Goal: Task Accomplishment & Management: Manage account settings

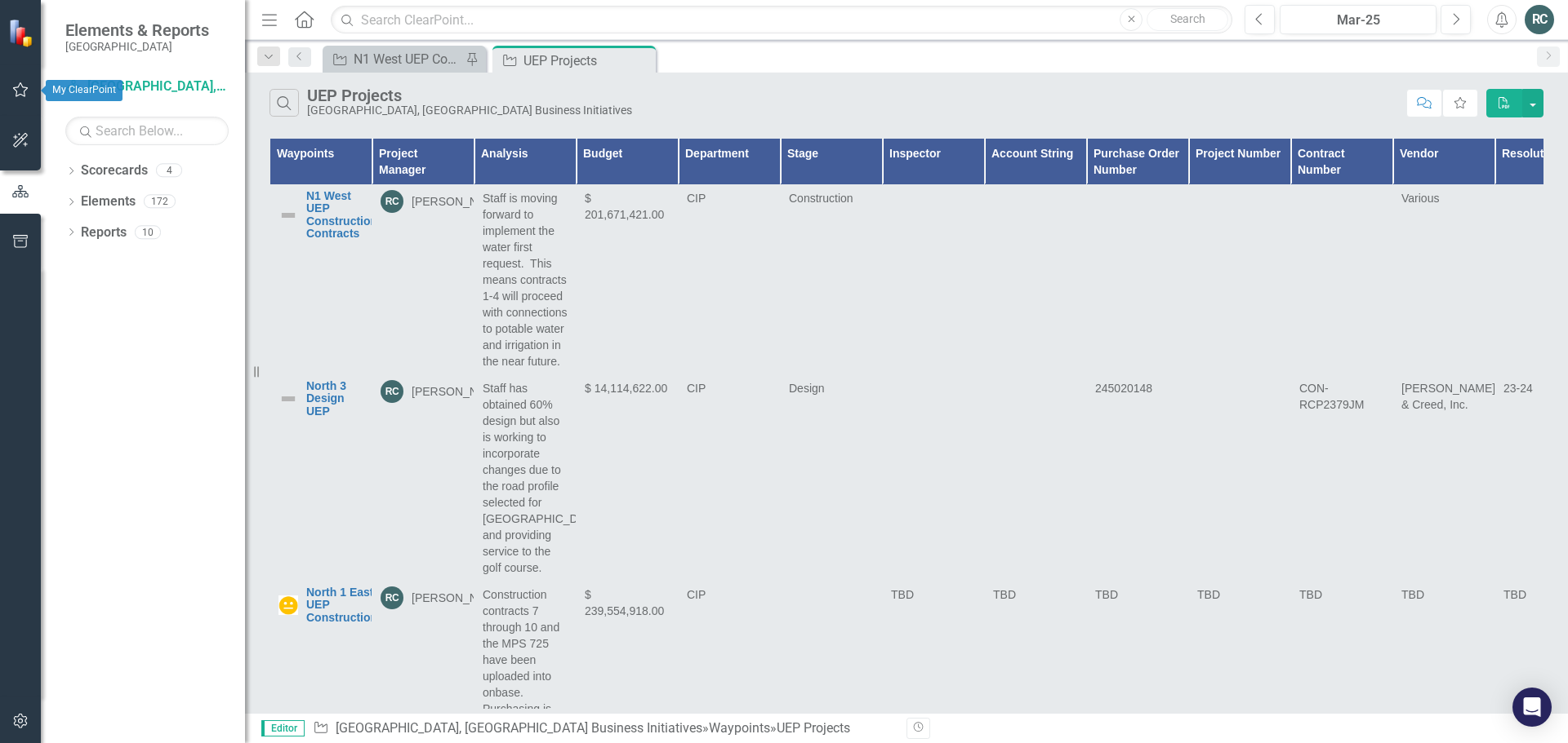
click at [16, 87] on icon "button" at bounding box center [20, 90] width 17 height 13
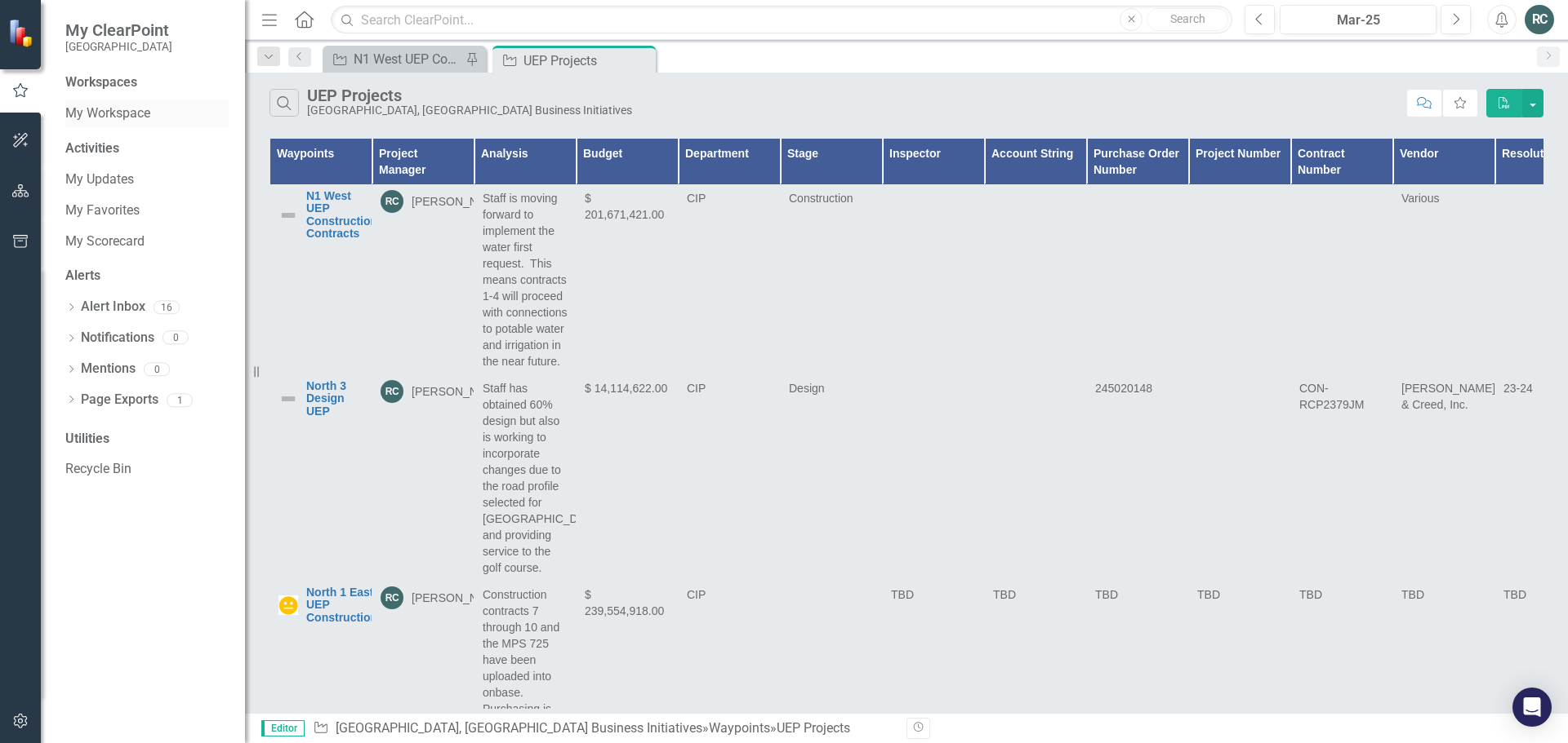
click at [101, 111] on link "My Workspace" at bounding box center [147, 114] width 163 height 19
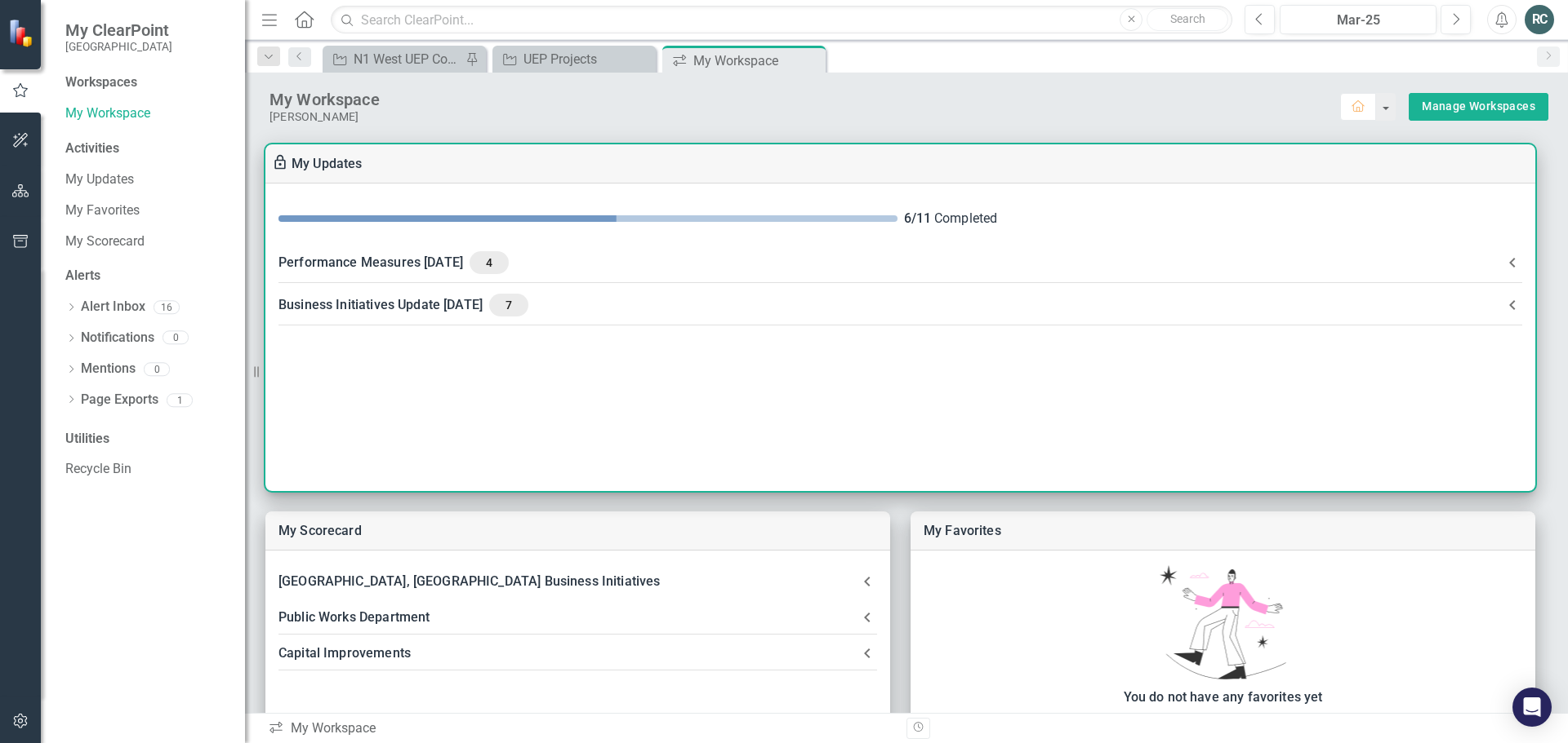
click at [458, 262] on div "Performance Measures [DATE] 4" at bounding box center [890, 263] width 1224 height 23
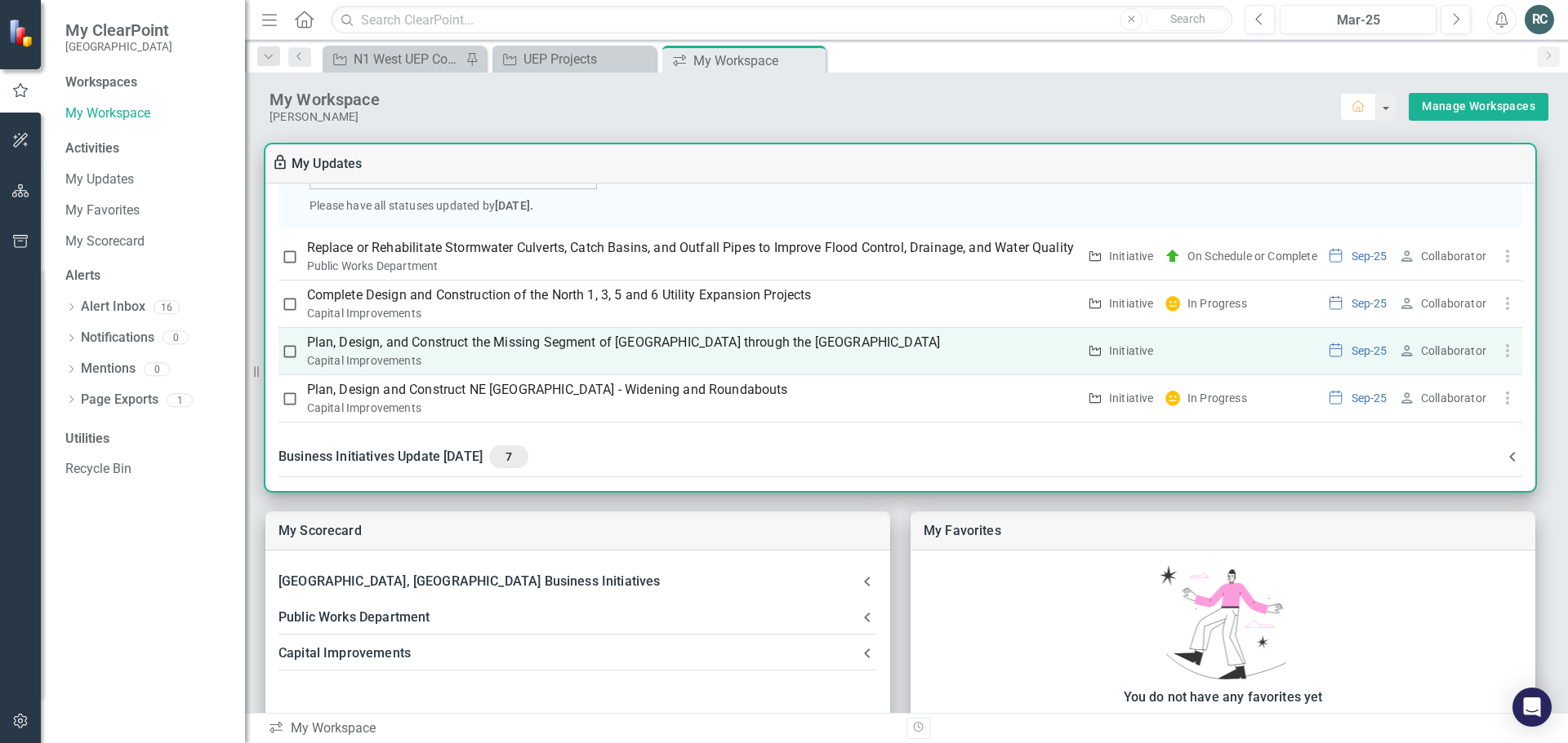
scroll to position [360, 0]
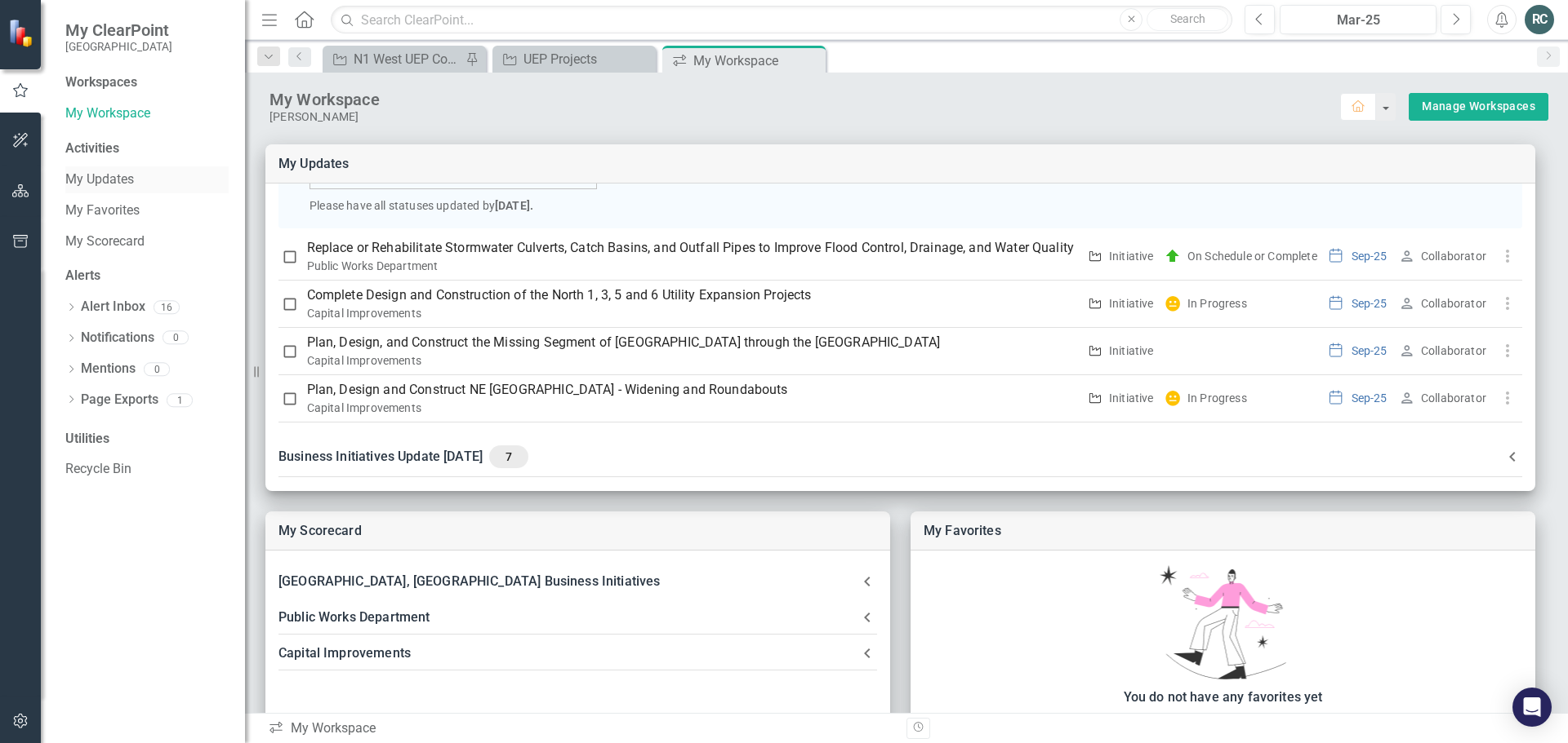
click at [104, 180] on link "My Updates" at bounding box center [147, 179] width 163 height 19
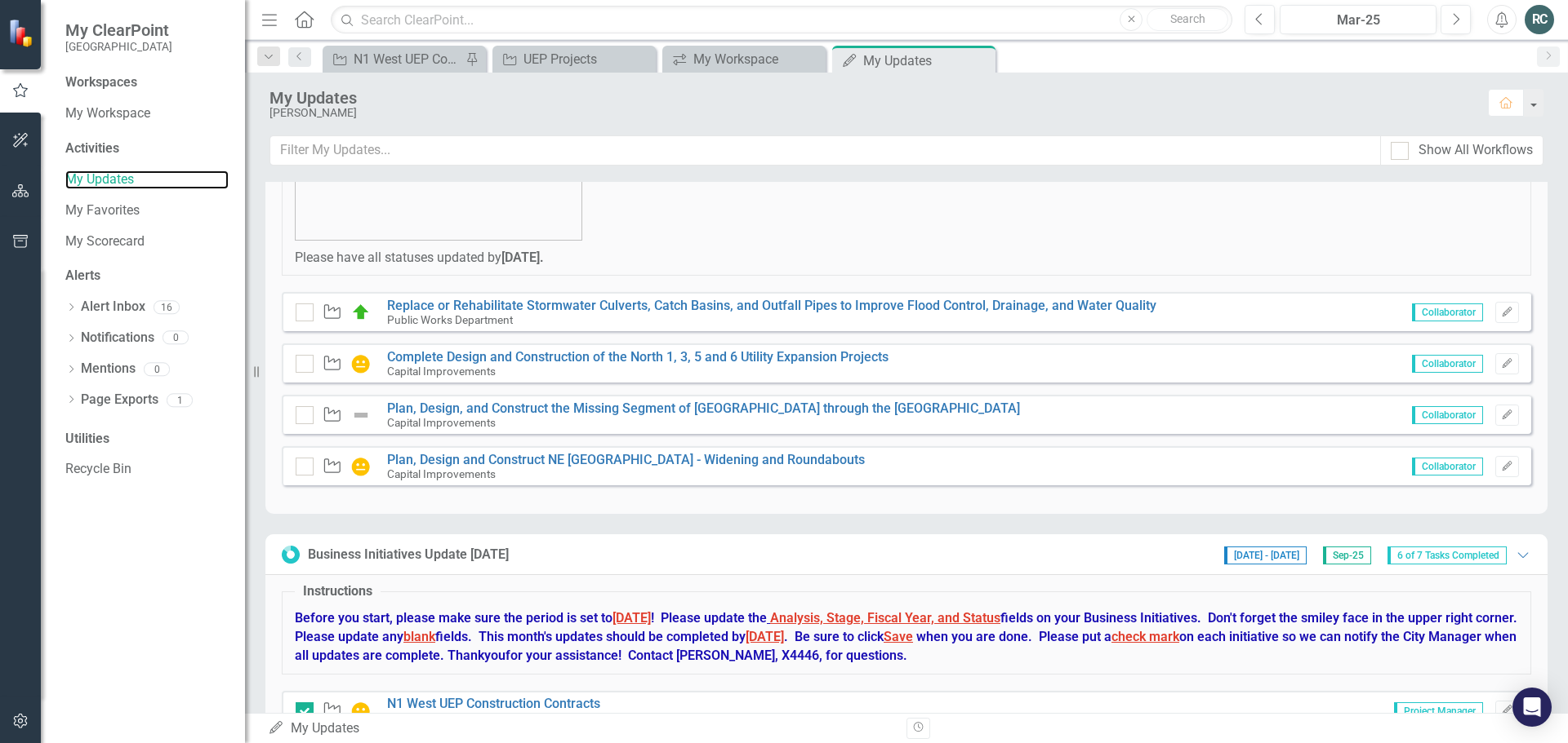
scroll to position [245, 0]
click at [751, 349] on link "Complete Design and Construction of the North 1, 3, 5 and 6 Utility Expansion P…" at bounding box center [638, 355] width 501 height 16
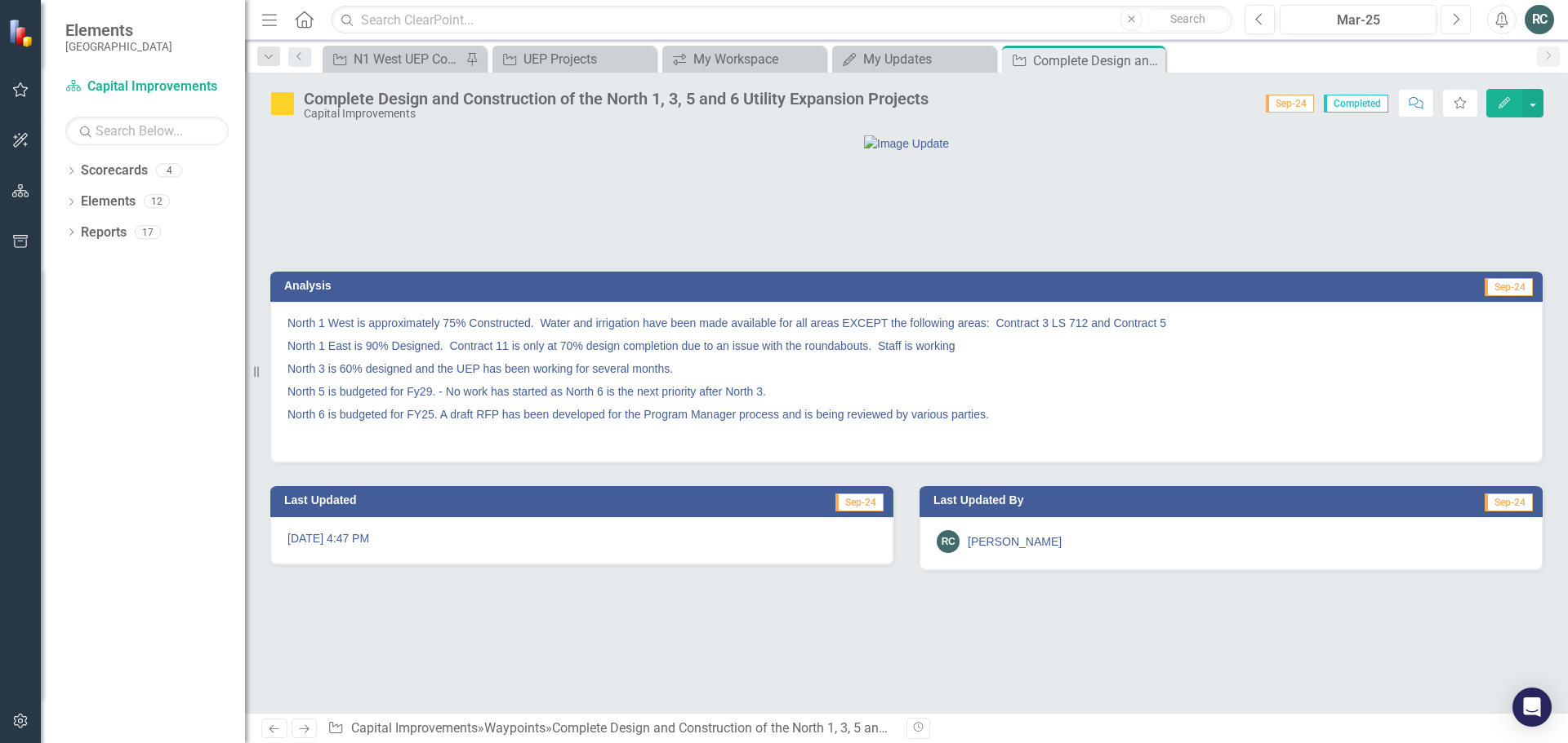
click at [1454, 16] on icon "Next" at bounding box center [1455, 20] width 9 height 15
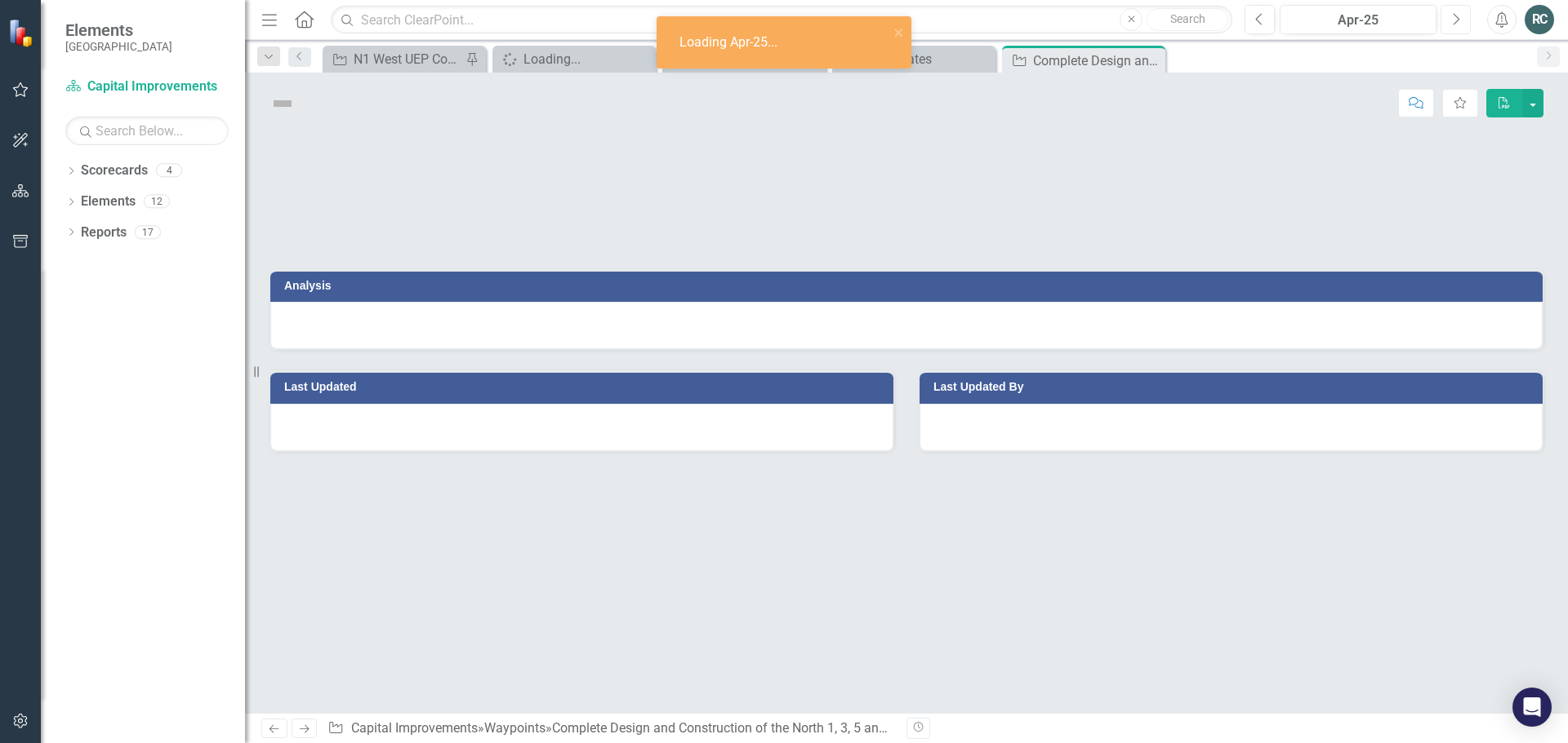
click at [1455, 16] on icon "Next" at bounding box center [1455, 20] width 9 height 15
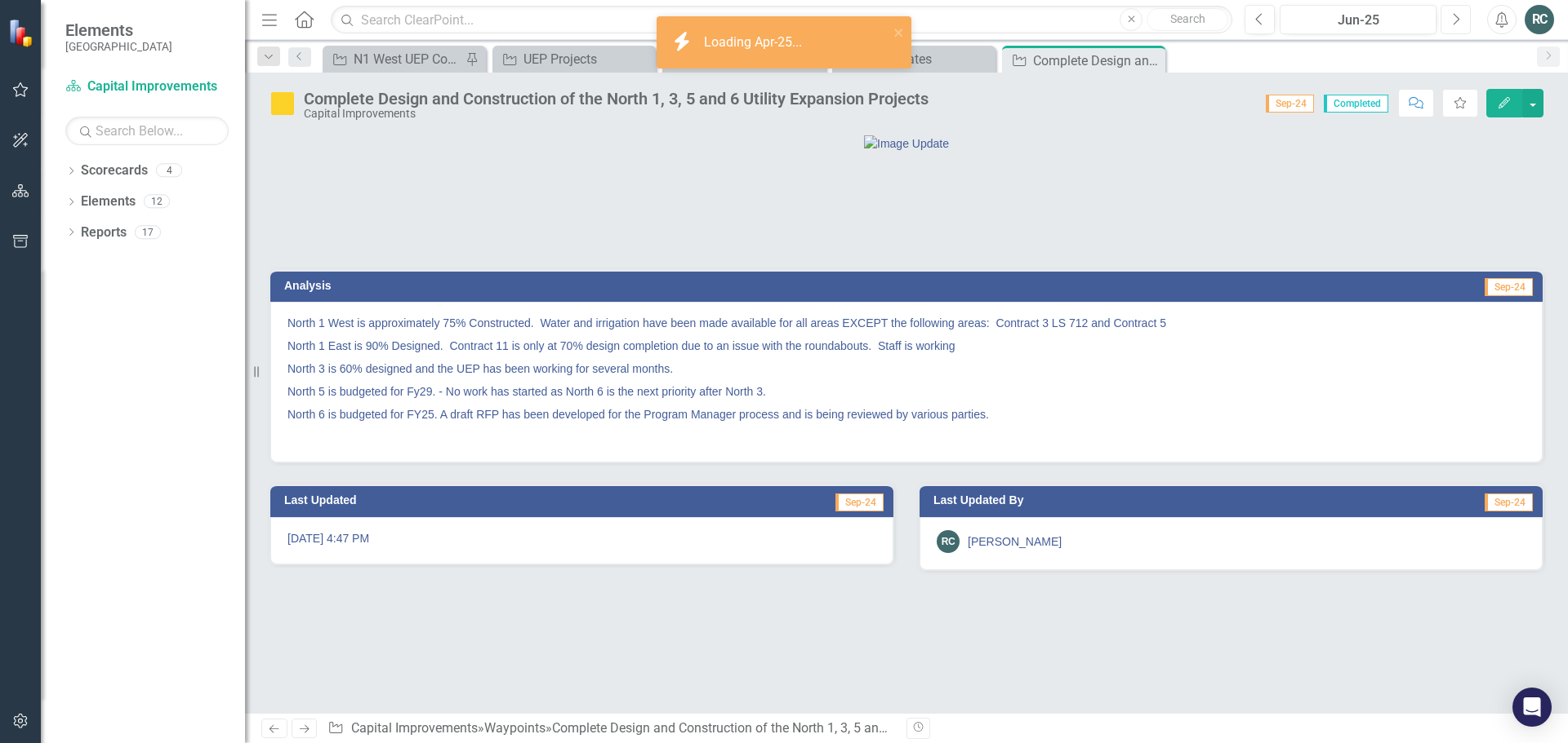
click at [1455, 16] on icon "Next" at bounding box center [1455, 20] width 9 height 15
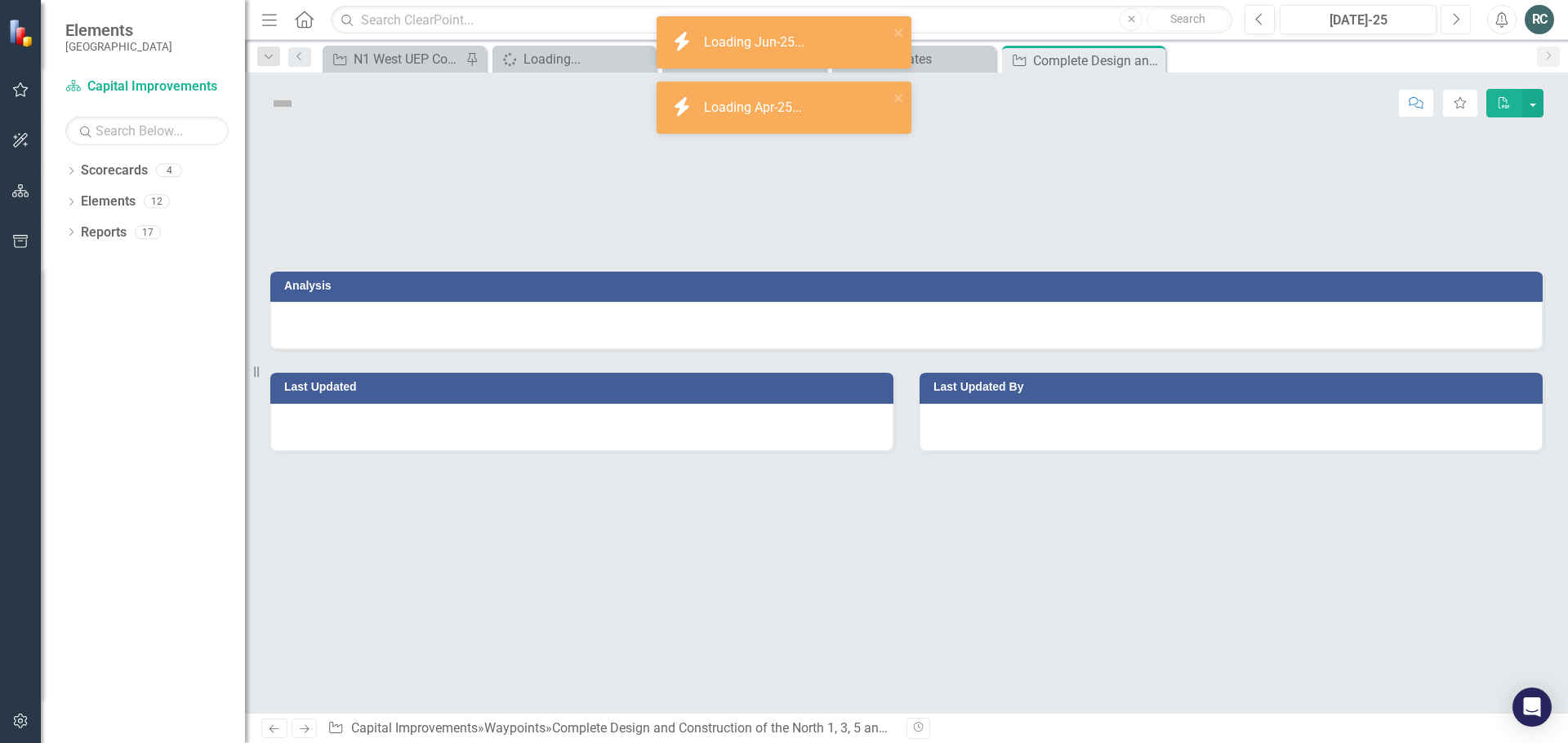
click at [1455, 16] on icon "Next" at bounding box center [1455, 20] width 9 height 15
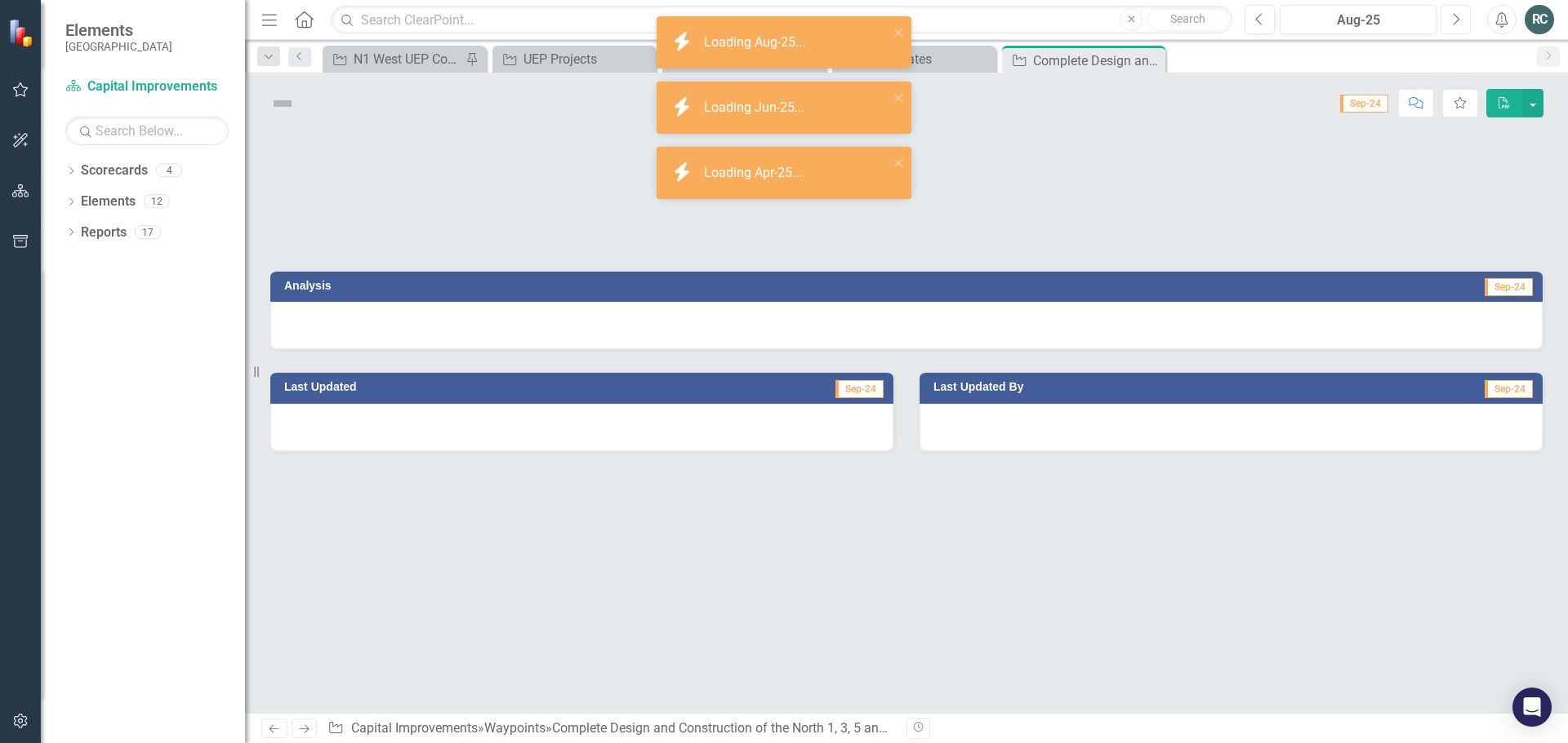
click at [1455, 16] on icon "Next" at bounding box center [1455, 20] width 9 height 15
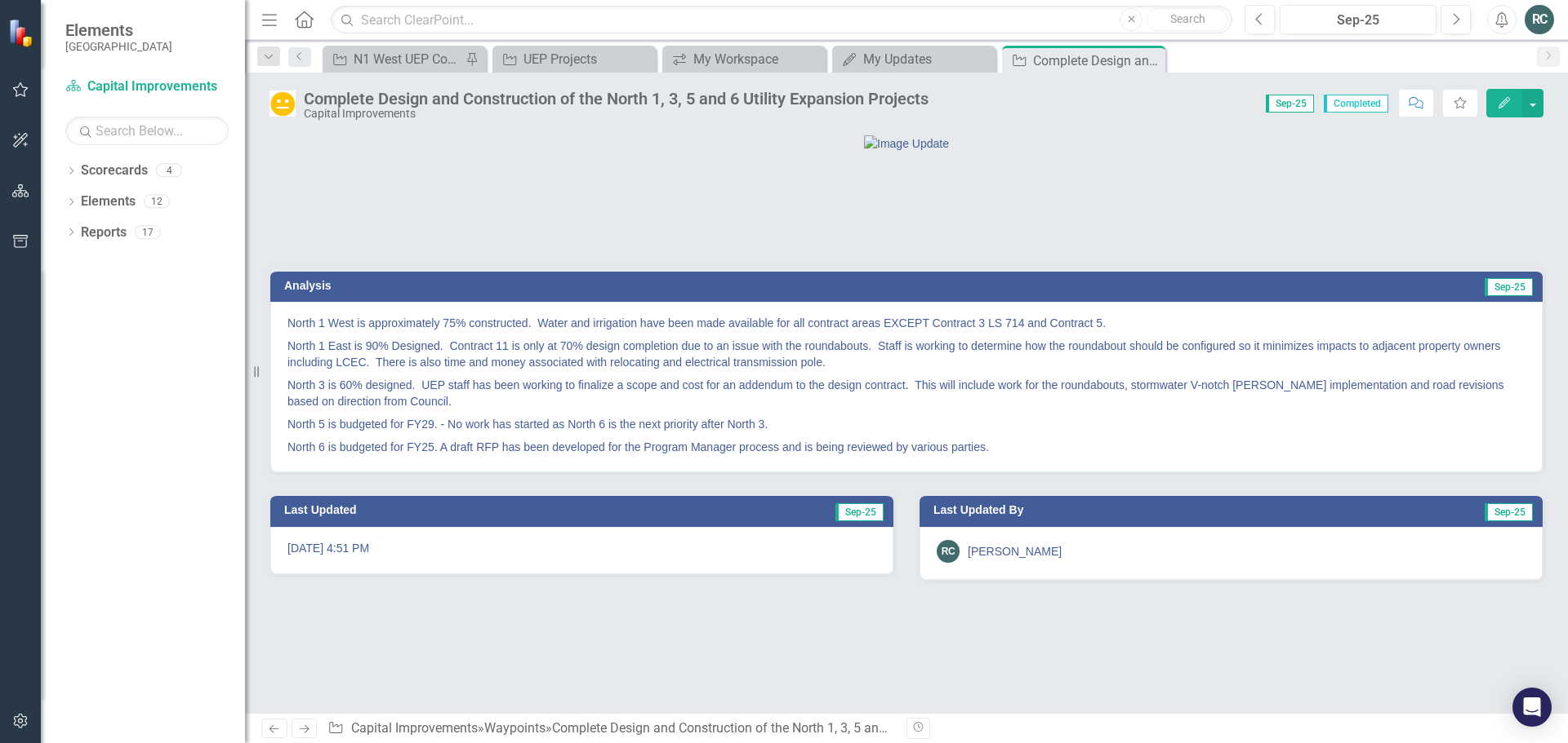
click at [1508, 100] on icon "Edit" at bounding box center [1504, 103] width 15 height 11
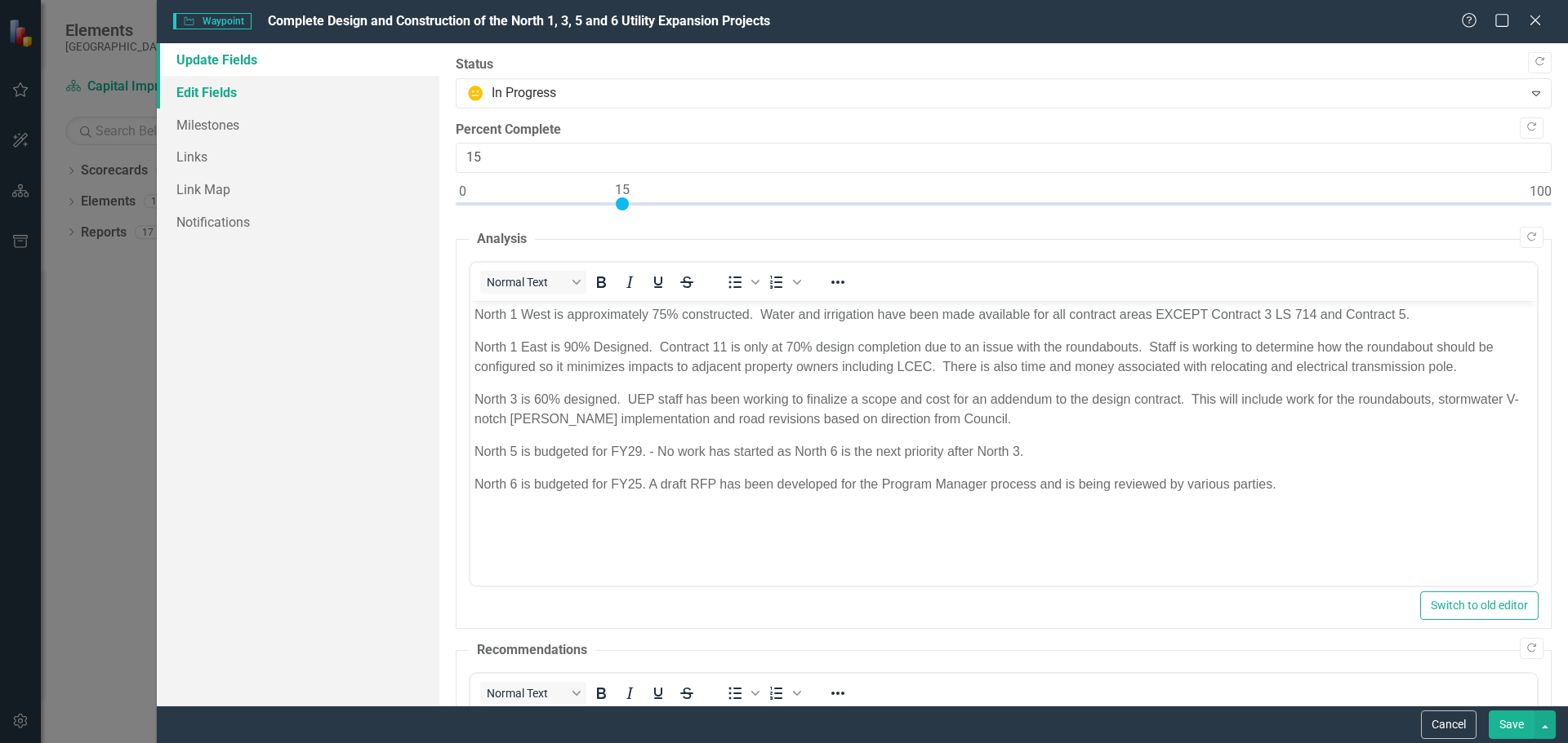
click at [216, 92] on link "Edit Fields" at bounding box center [297, 92] width 282 height 33
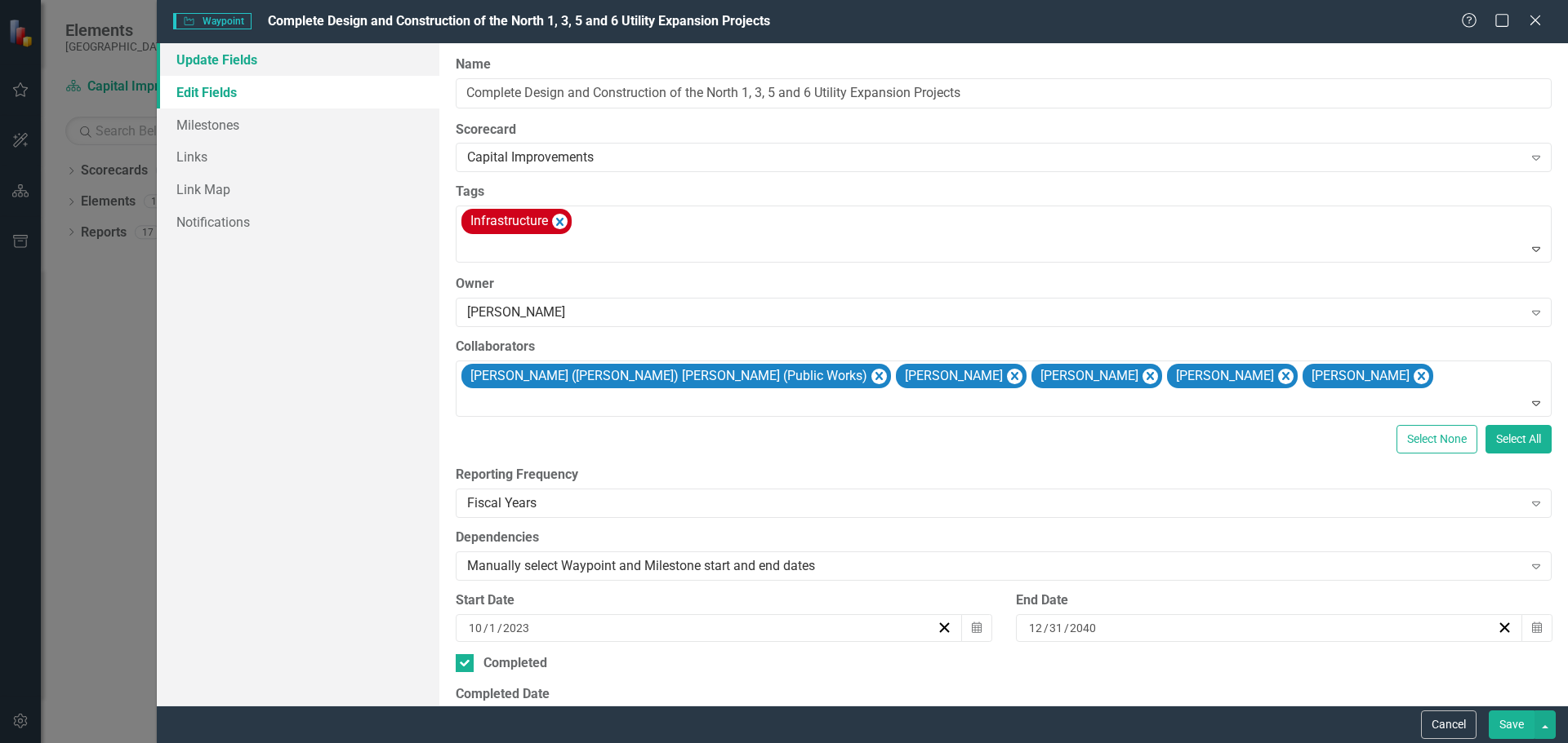
click at [250, 56] on link "Update Fields" at bounding box center [297, 60] width 282 height 33
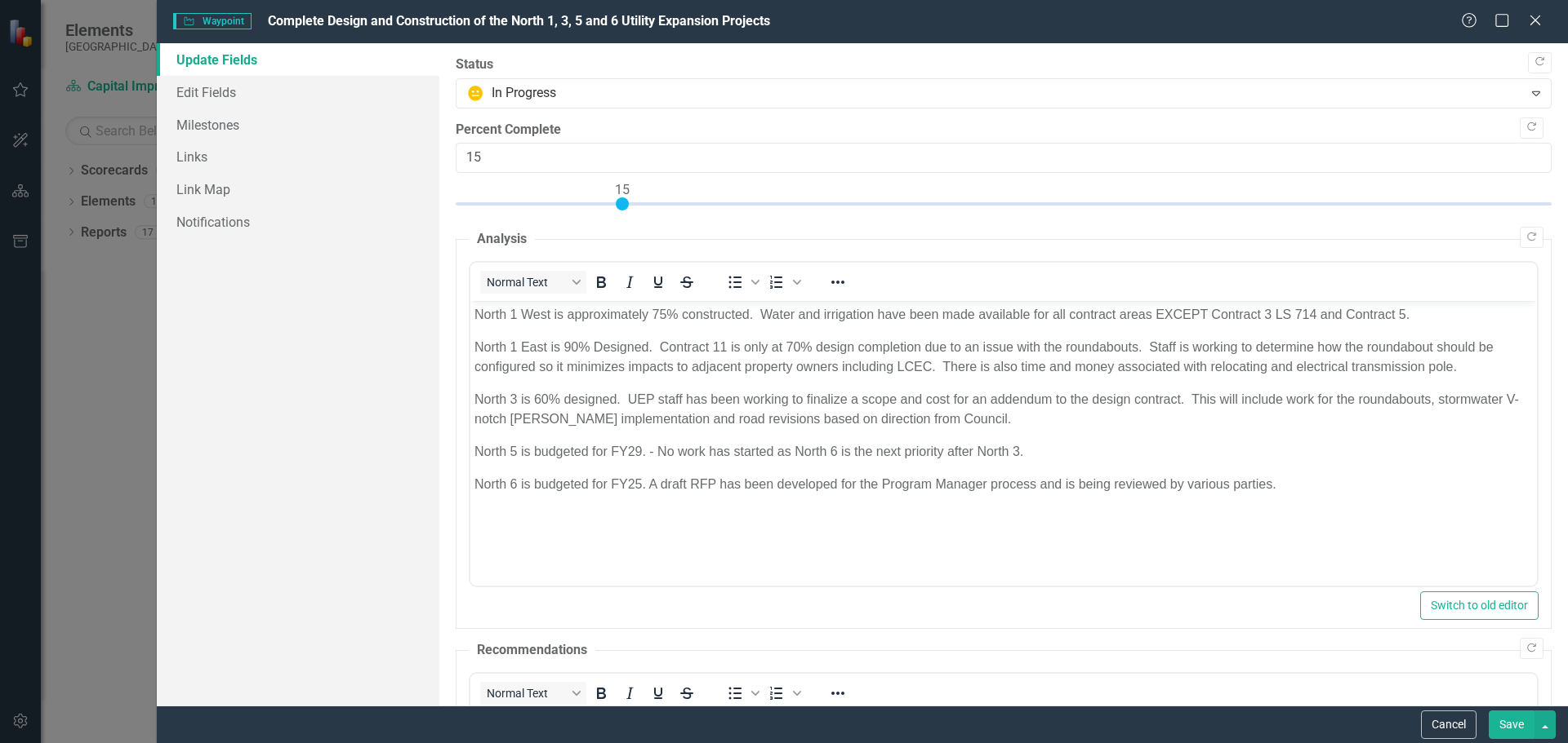
click at [629, 203] on div at bounding box center [622, 204] width 13 height 13
click at [630, 202] on div at bounding box center [1003, 207] width 1096 height 20
click at [639, 201] on div at bounding box center [633, 204] width 13 height 13
click at [639, 205] on div at bounding box center [1003, 207] width 1096 height 20
type input "17"
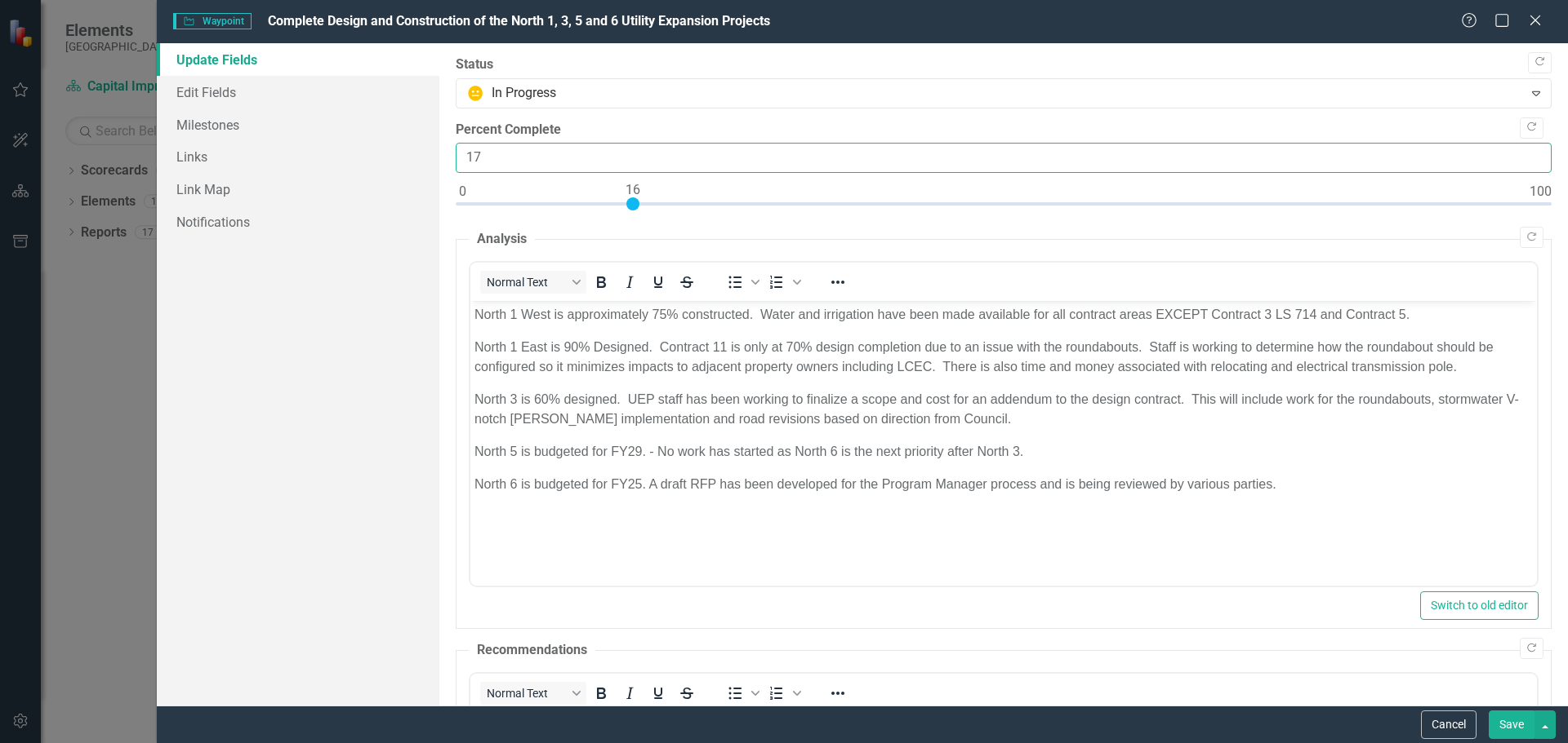
click at [1522, 154] on input "17" at bounding box center [1003, 158] width 1096 height 30
click at [920, 546] on html "North 1 West is approximately 75% constructed. Water and irrigation have been m…" at bounding box center [1002, 423] width 1066 height 245
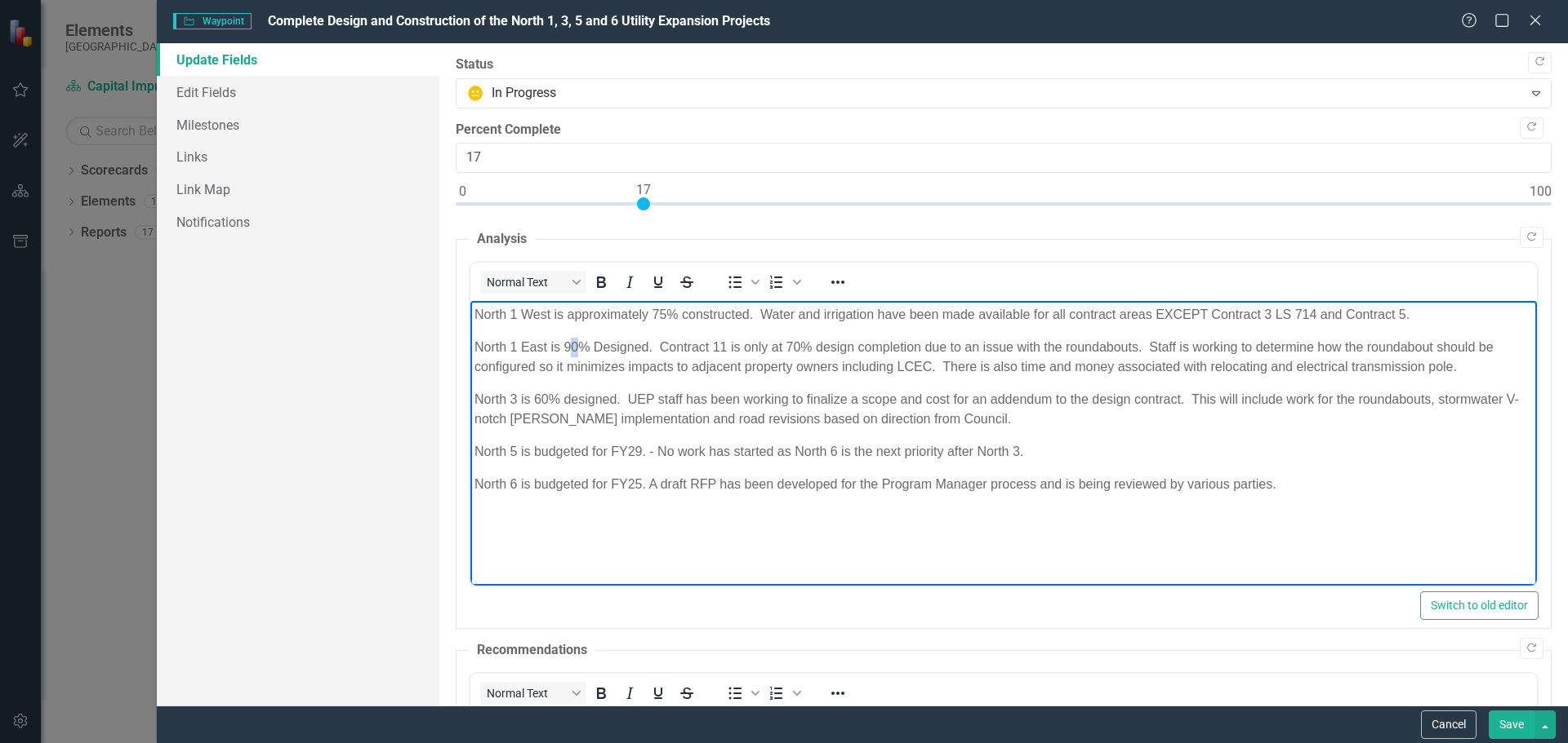
click at [576, 345] on p "North 1 East is 90% Designed. Contract 11 is only at 70% design completion due …" at bounding box center [1002, 358] width 1058 height 39
click at [666, 317] on p "North 1 West is approximately 75% constructed. Water and irrigation have been m…" at bounding box center [1002, 315] width 1058 height 20
drag, startPoint x: 1209, startPoint y: 313, endPoint x: 1344, endPoint y: 315, distance: 135.0
click at [1344, 315] on p "[GEOGRAPHIC_DATA] is approximately 76% constructed. Water and irrigation have b…" at bounding box center [1002, 315] width 1058 height 20
click at [1271, 317] on p "[GEOGRAPHIC_DATA] is approximately 76% constructed. Water and irrigation have b…" at bounding box center [1002, 315] width 1058 height 20
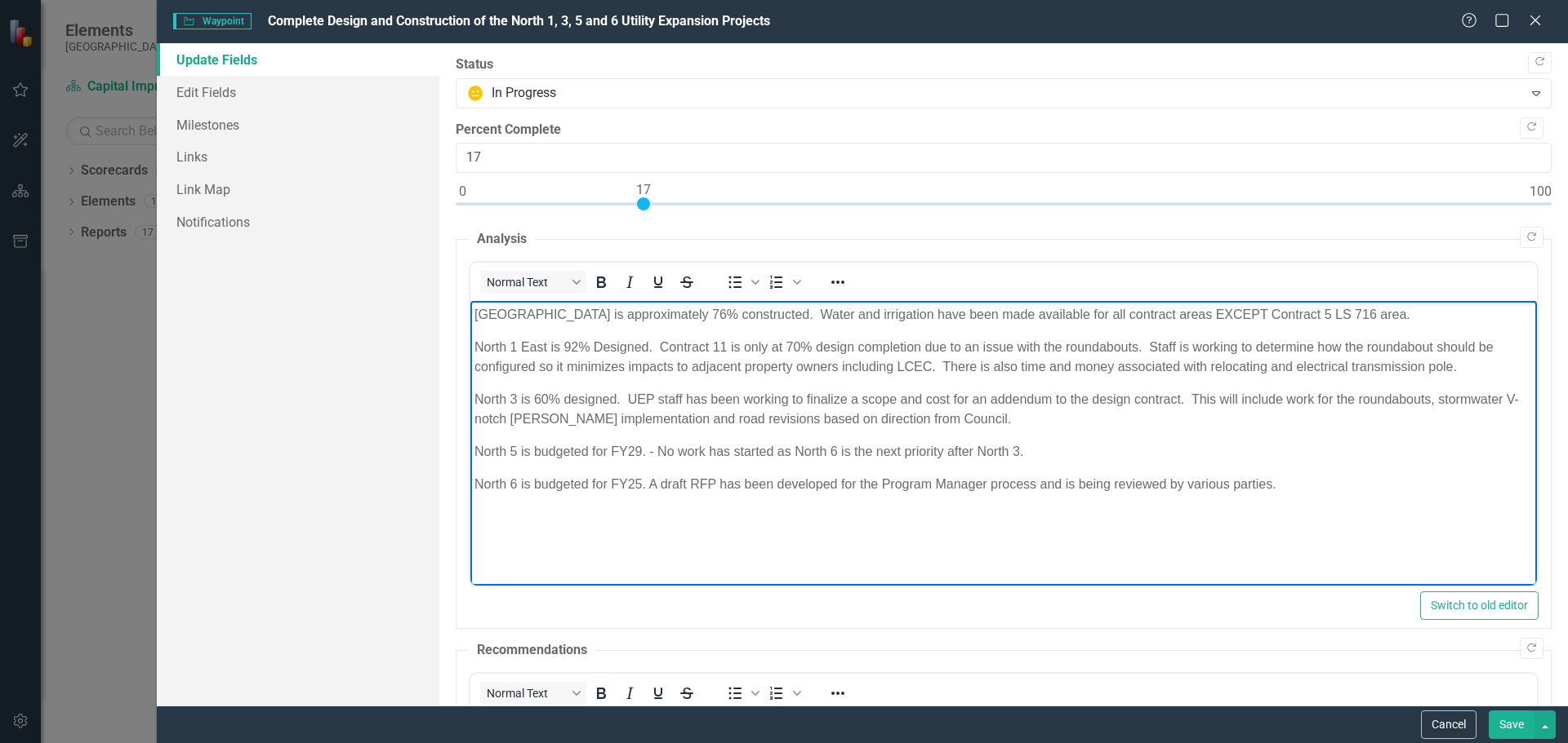
click at [992, 546] on html "[GEOGRAPHIC_DATA] is approximately 76% constructed. Water and irrigation have b…" at bounding box center [1002, 423] width 1066 height 245
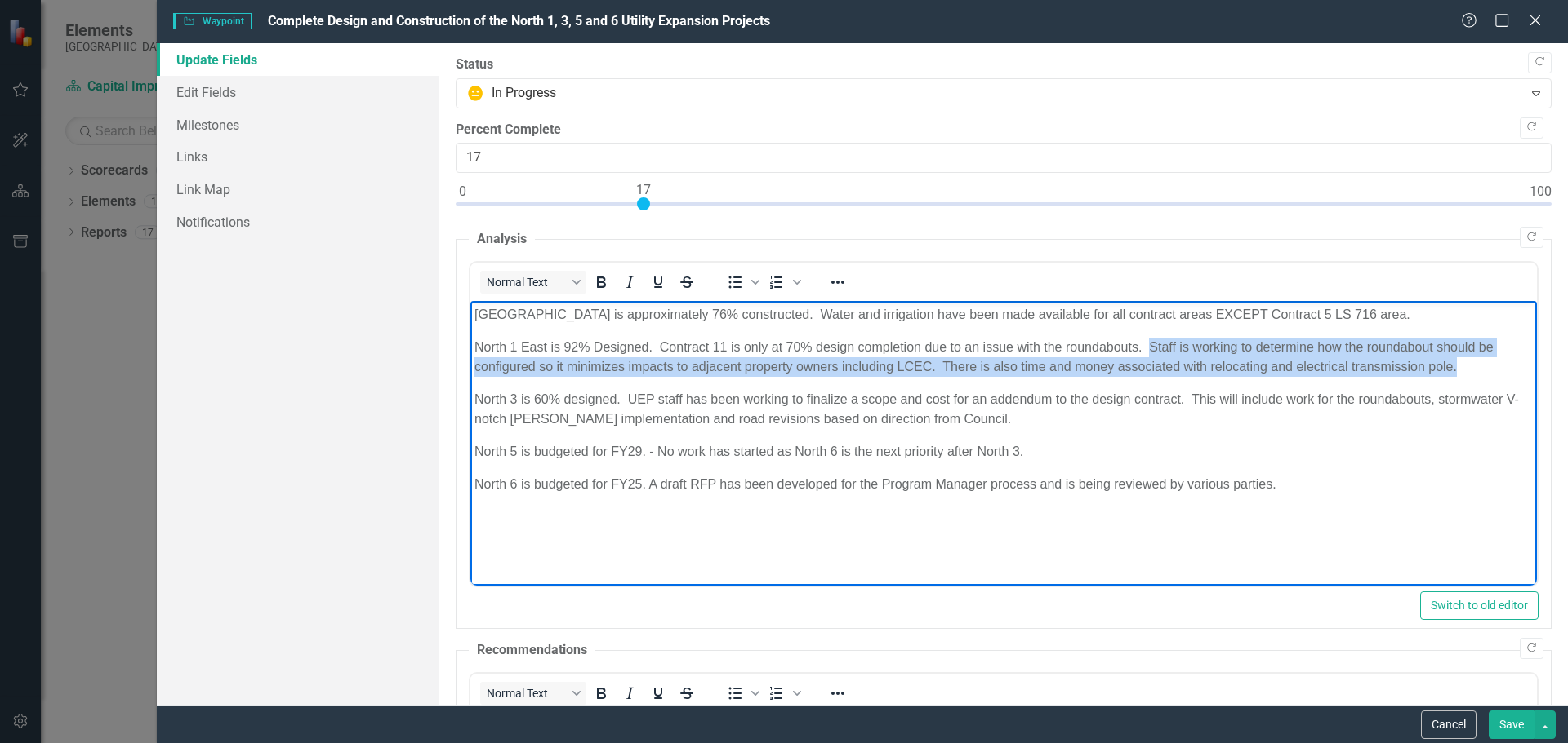
drag, startPoint x: 1150, startPoint y: 344, endPoint x: 1507, endPoint y: 371, distance: 358.0
click at [1507, 371] on p "North 1 East is 92% Designed. Contract 11 is only at 70% design completion due …" at bounding box center [1002, 358] width 1058 height 39
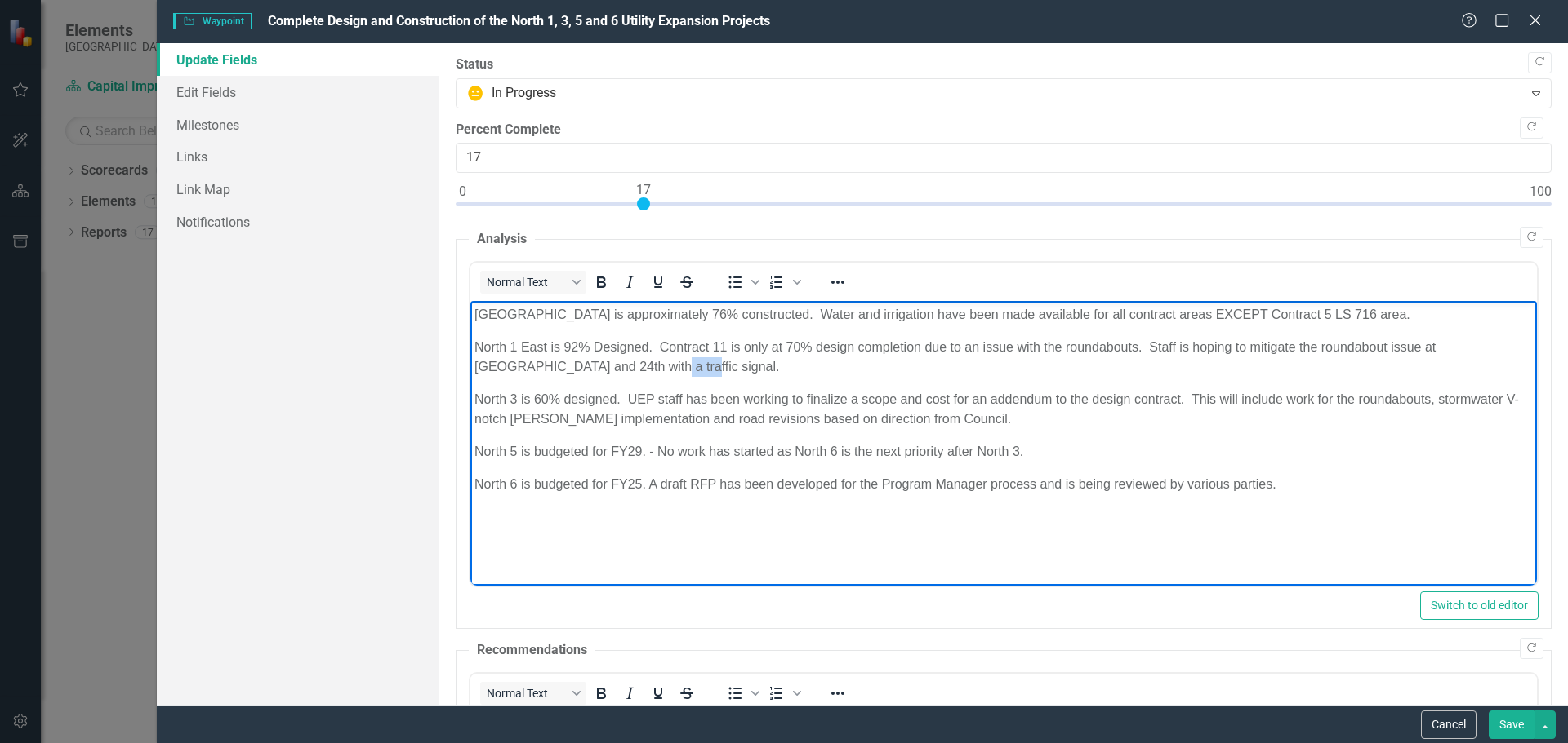
drag, startPoint x: 576, startPoint y: 366, endPoint x: 609, endPoint y: 366, distance: 33.0
click at [609, 366] on p "North 1 East is 92% Designed. Contract 11 is only at 70% design completion due …" at bounding box center [1002, 358] width 1058 height 39
click at [951, 427] on p "North 3 is 60% designed. UEP staff has been working to finalize a scope and cos…" at bounding box center [1002, 410] width 1058 height 39
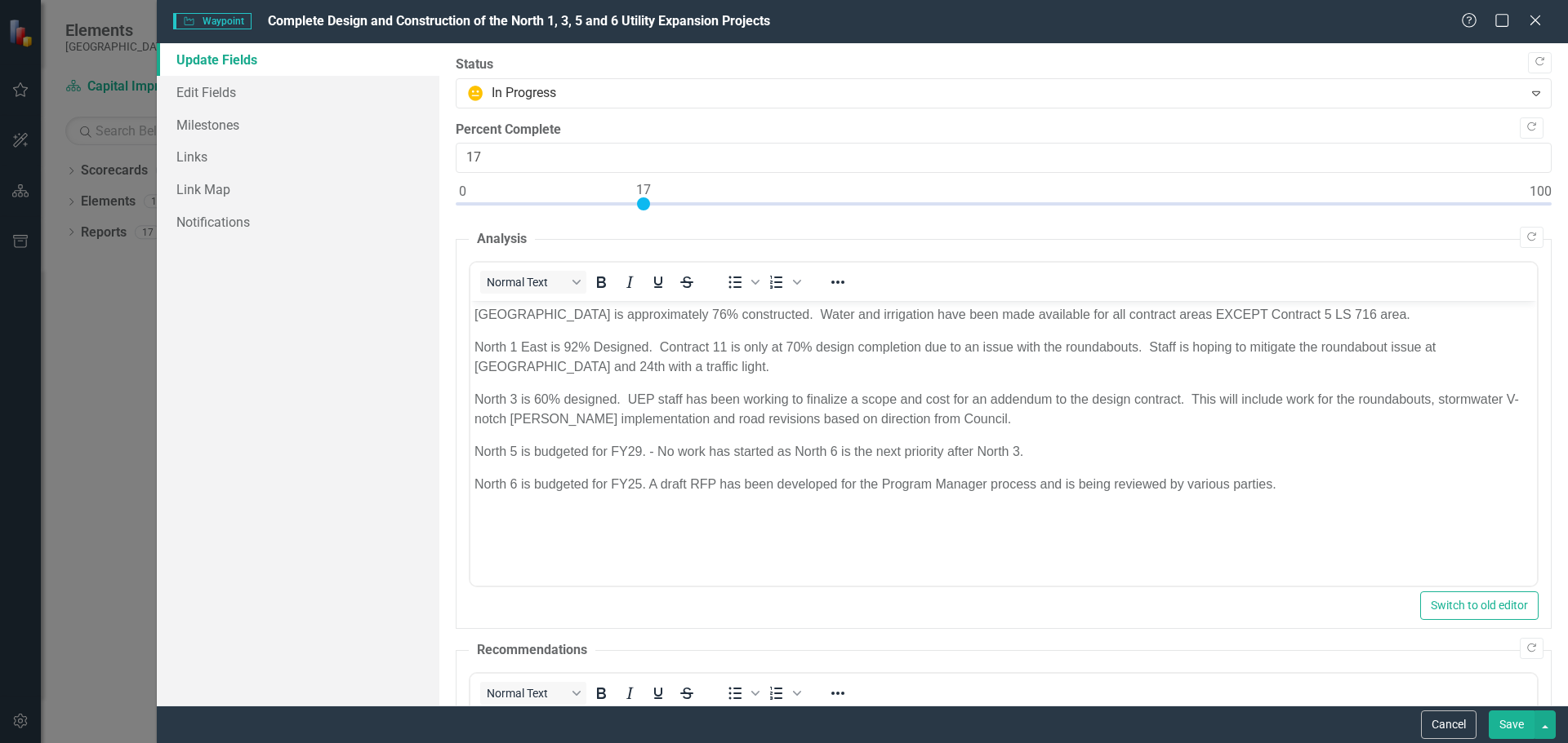
click at [1509, 726] on button "Save" at bounding box center [1512, 725] width 46 height 29
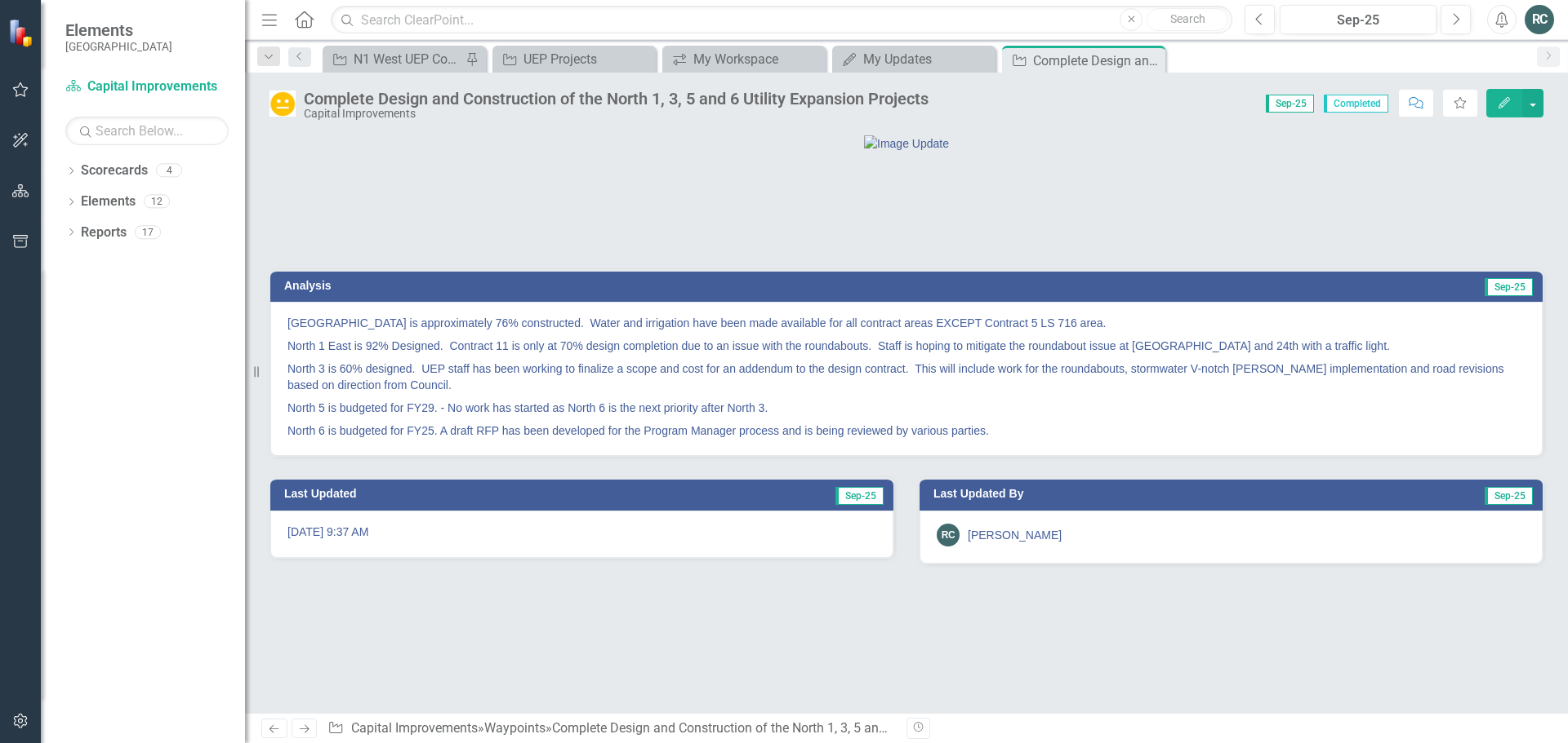
click at [1507, 101] on icon "Edit" at bounding box center [1504, 103] width 15 height 11
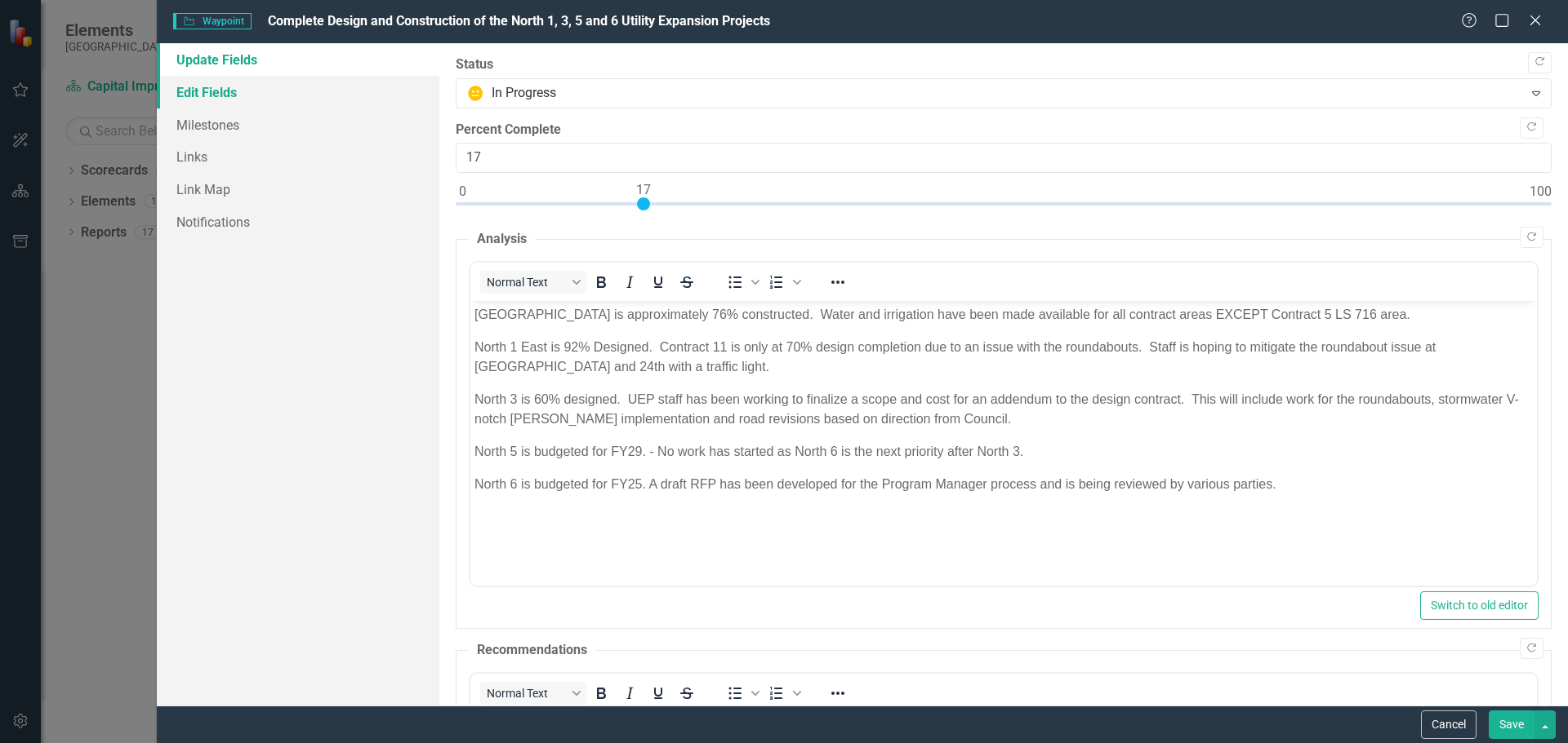
click at [230, 91] on link "Edit Fields" at bounding box center [297, 92] width 282 height 33
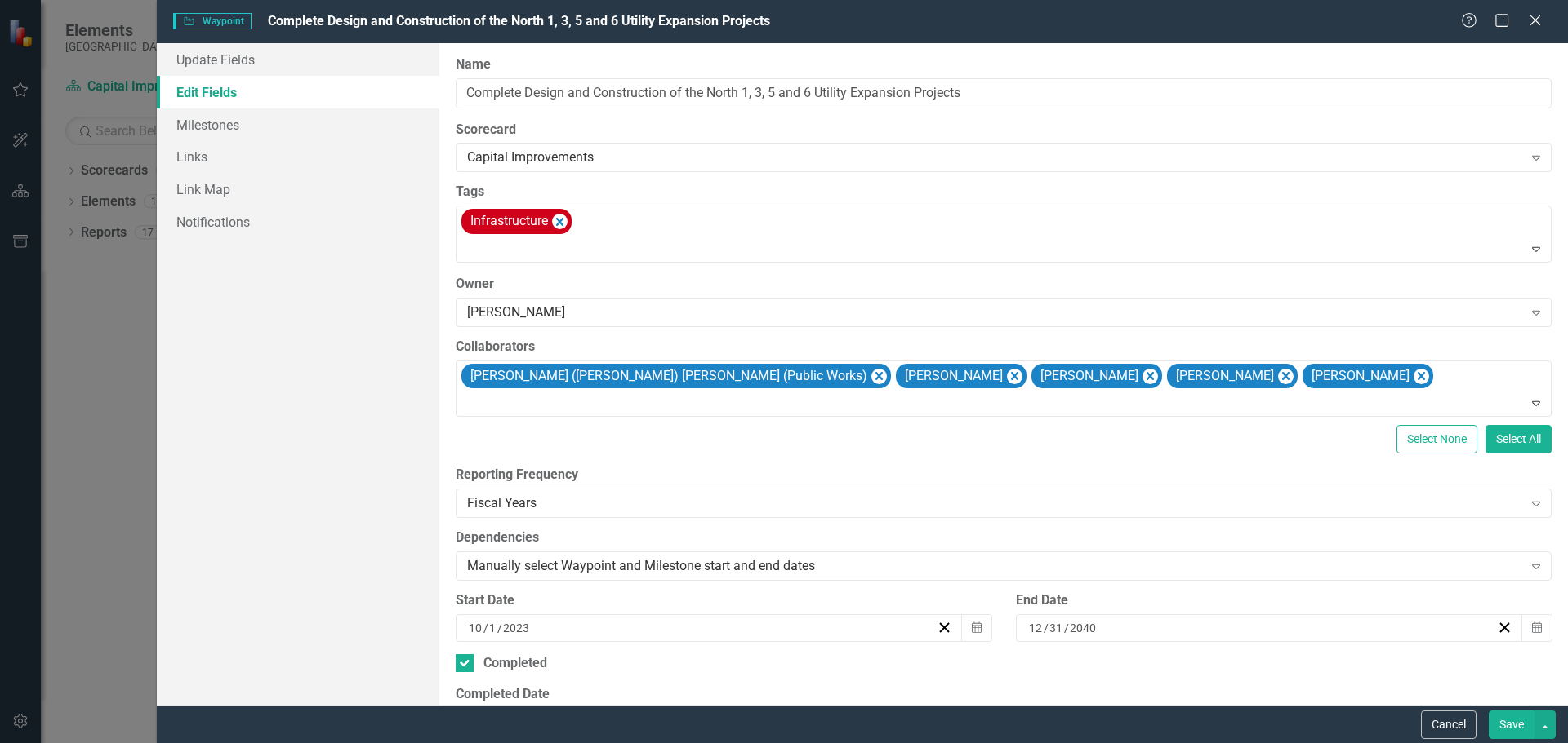
click at [1518, 723] on button "Save" at bounding box center [1512, 725] width 46 height 29
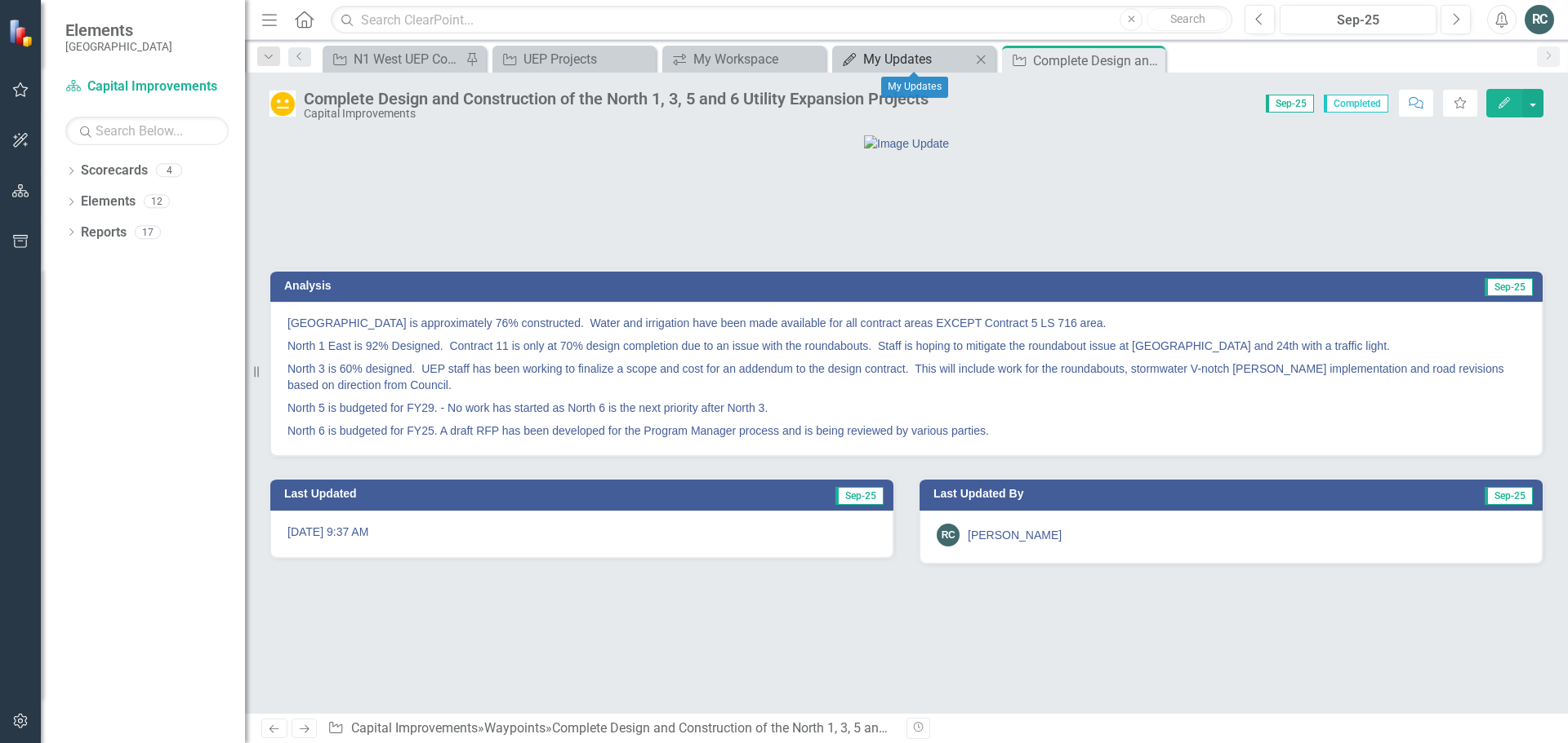
click at [945, 61] on div "My Updates" at bounding box center [917, 59] width 108 height 20
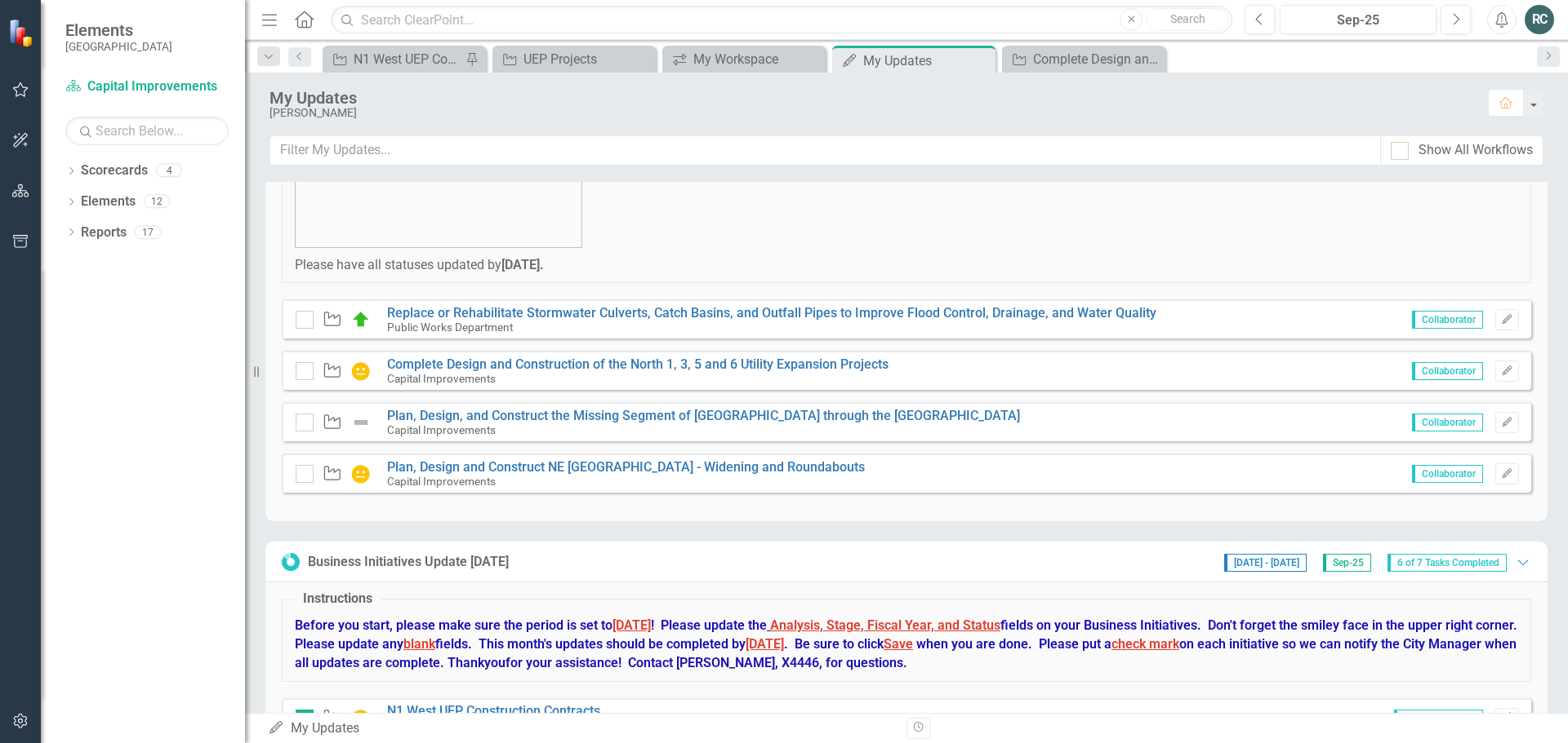
scroll to position [245, 0]
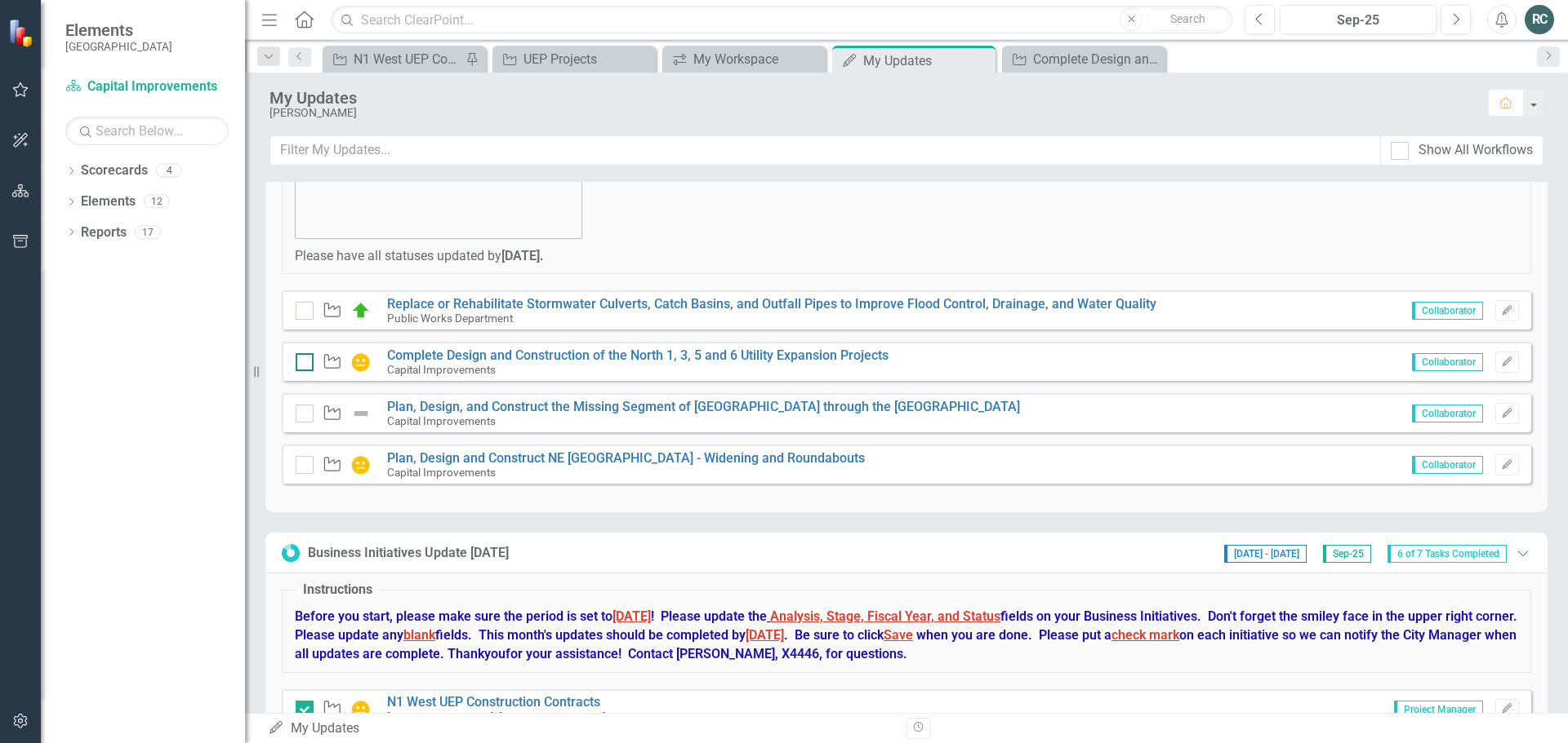
click at [305, 362] on input "checkbox" at bounding box center [300, 358] width 11 height 11
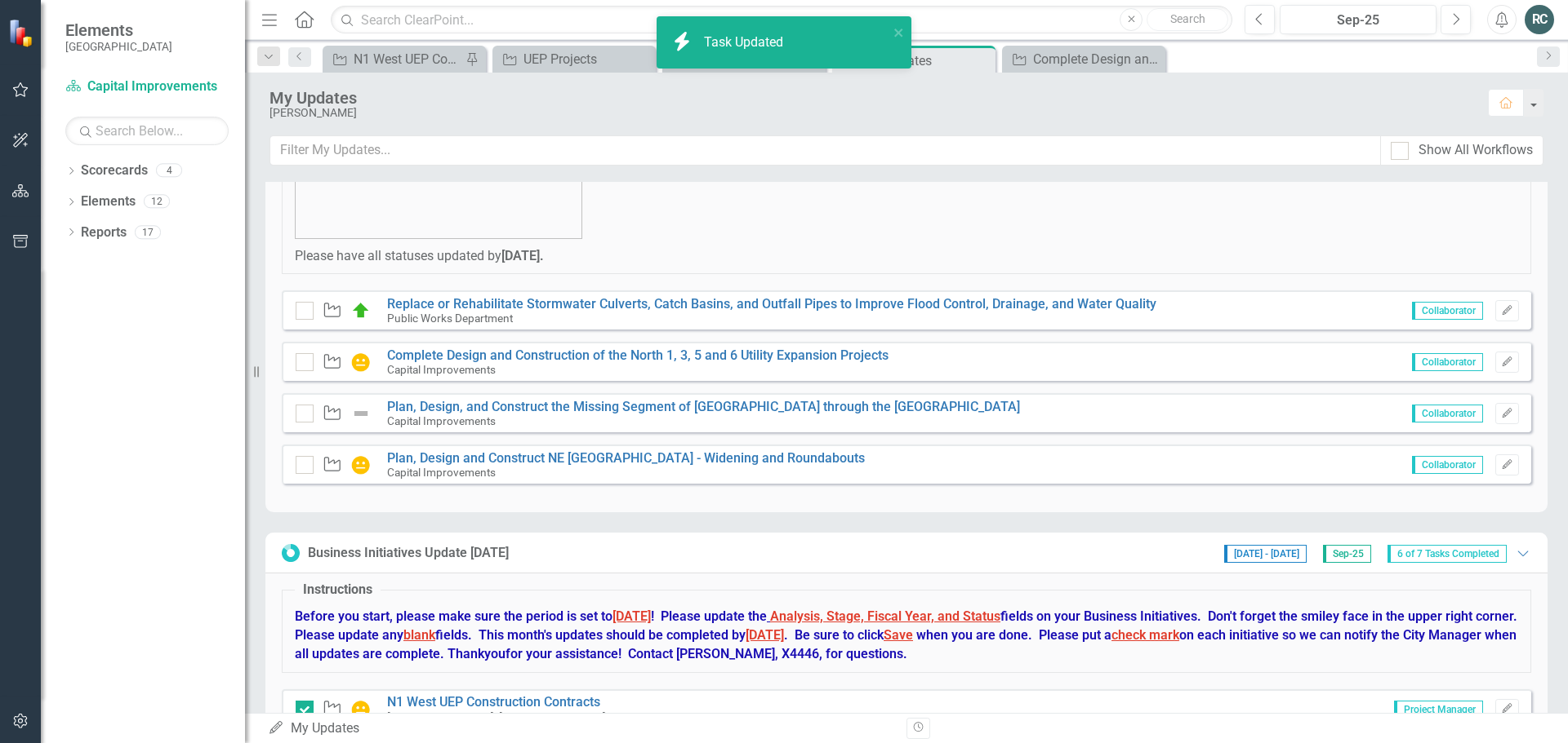
checkbox input "true"
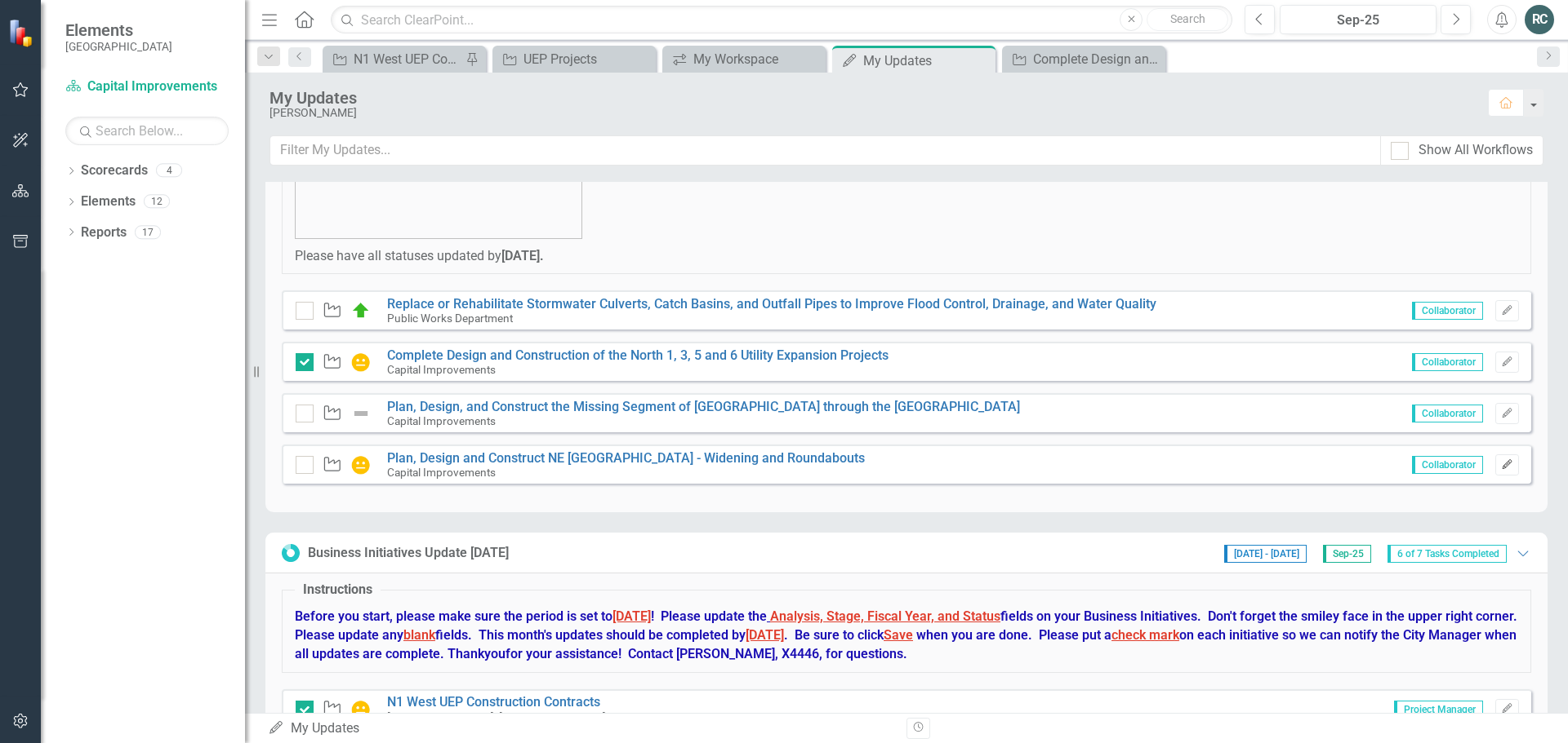
click at [1501, 469] on icon "Edit" at bounding box center [1507, 465] width 12 height 10
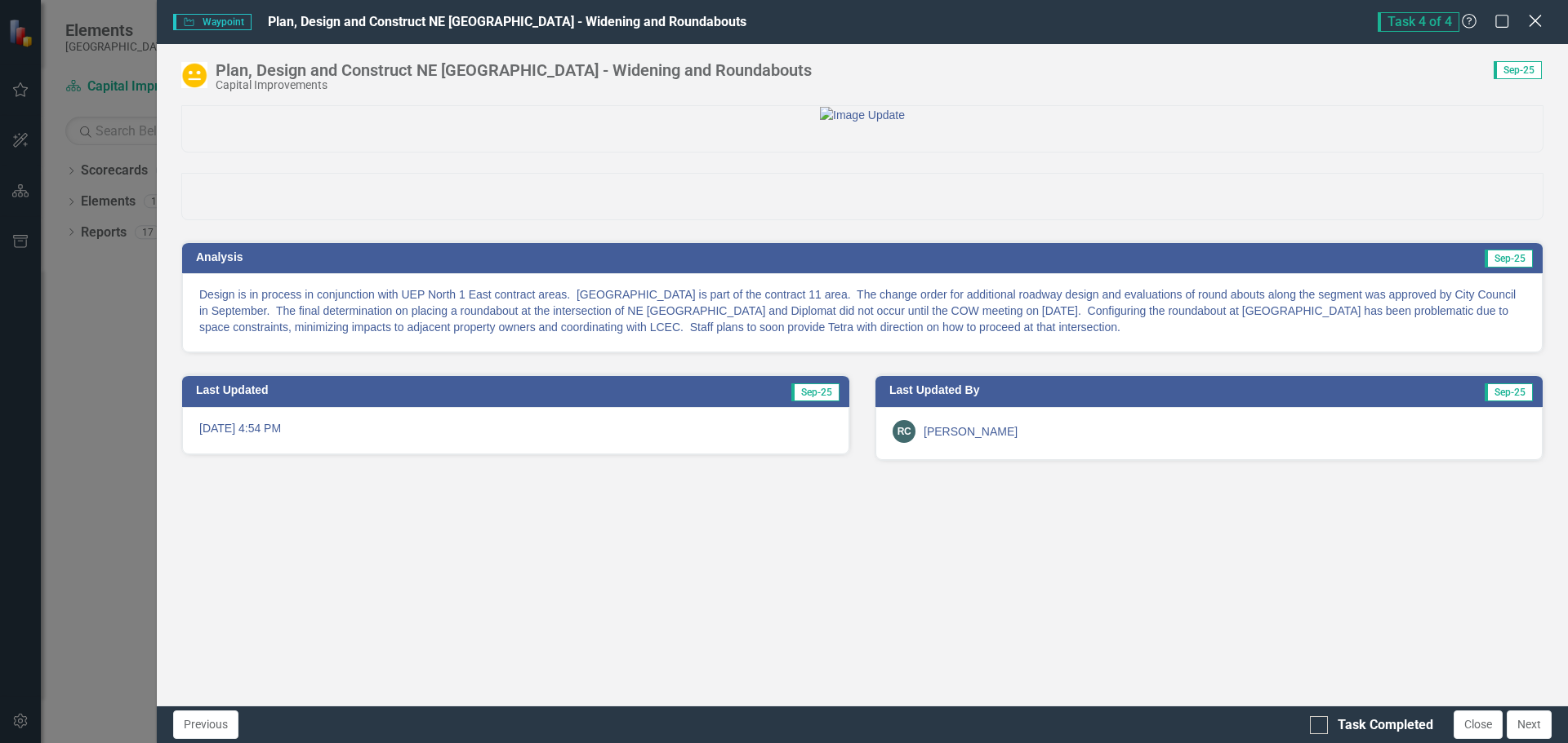
click at [1541, 21] on icon "Close" at bounding box center [1534, 20] width 20 height 16
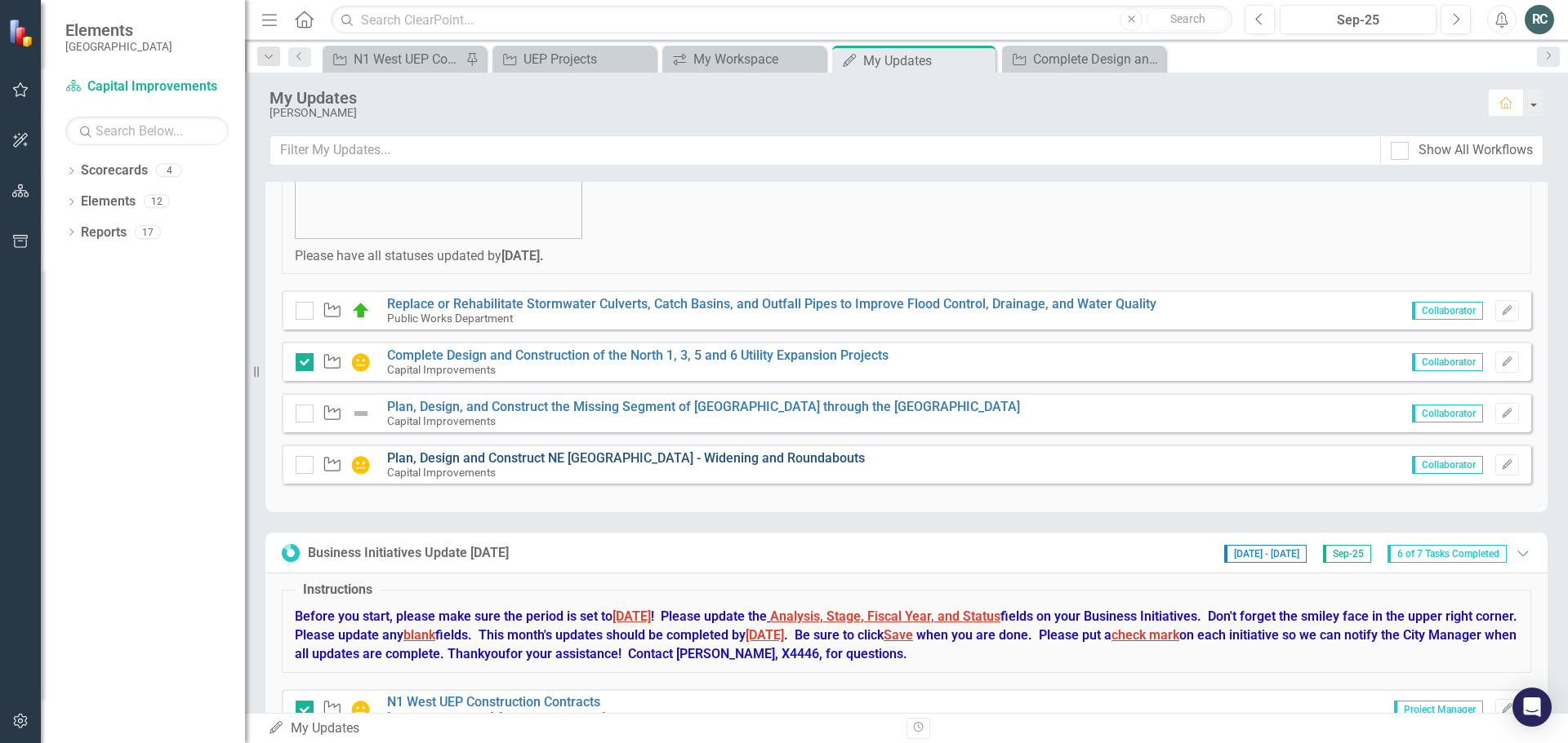
click at [721, 461] on link "Plan, Design and Construct NE [GEOGRAPHIC_DATA] - Widening and Roundabouts" at bounding box center [626, 457] width 477 height 16
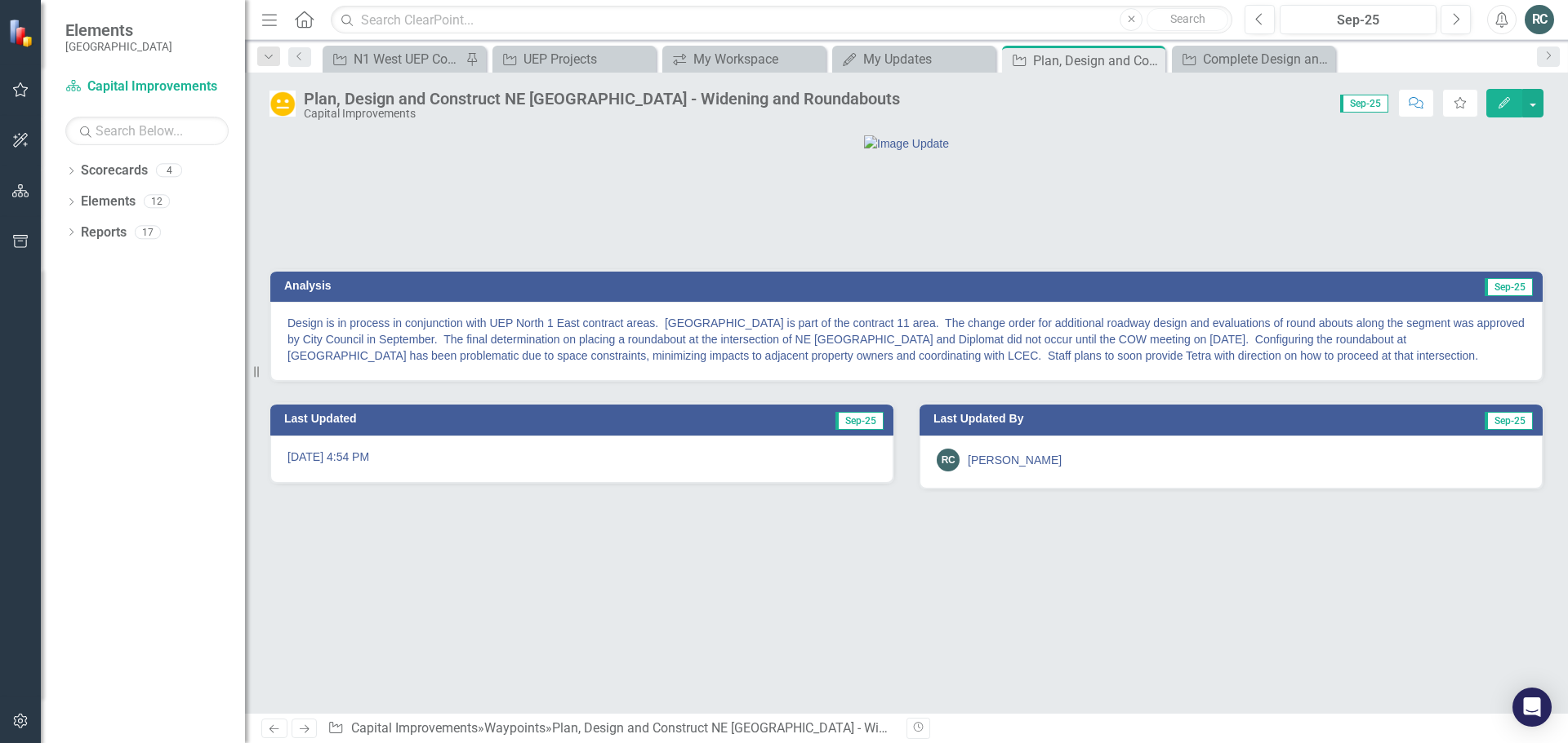
click at [1506, 98] on icon "Edit" at bounding box center [1504, 103] width 15 height 11
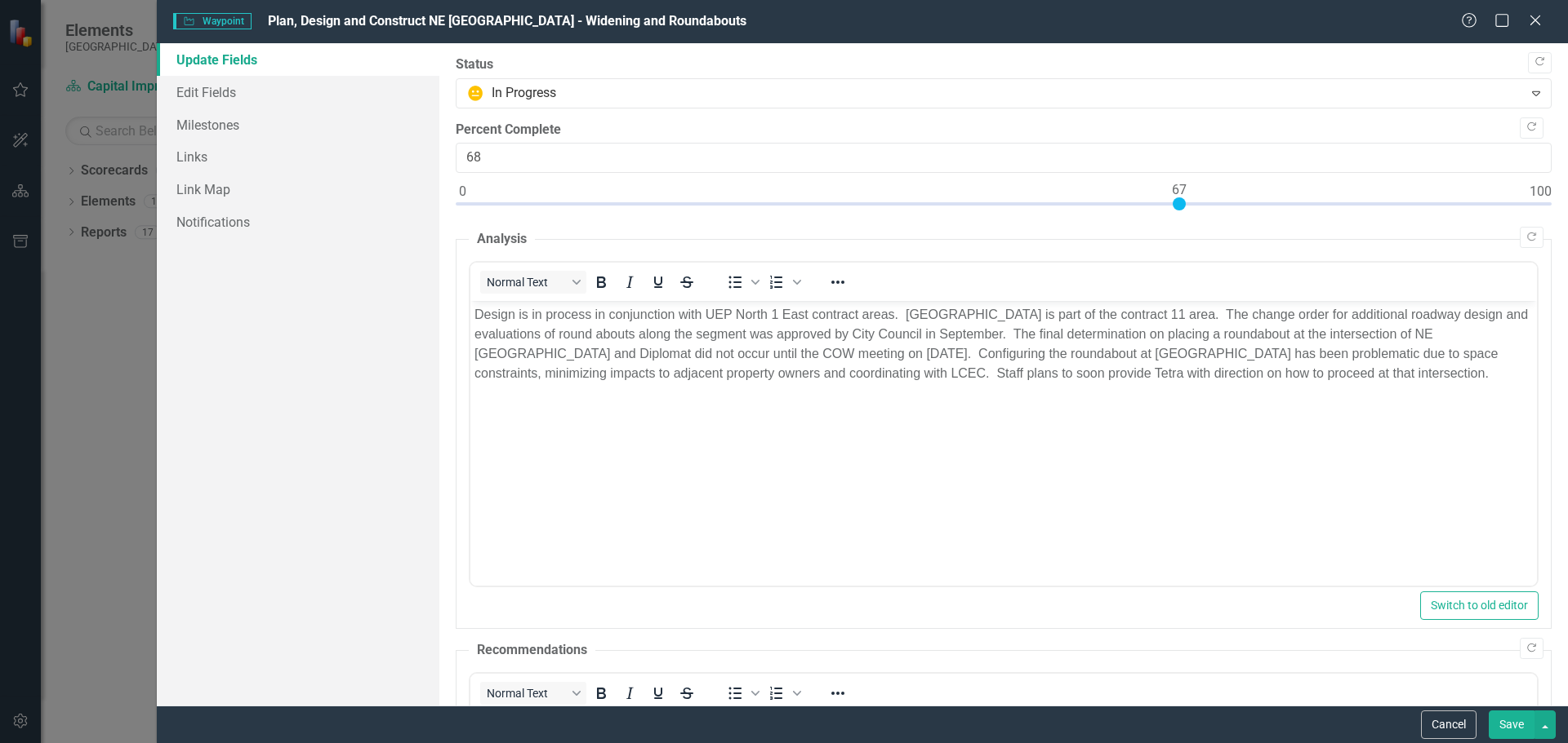
type input "67"
drag, startPoint x: 644, startPoint y: 199, endPoint x: 1184, endPoint y: 200, distance: 540.0
click at [1184, 200] on div at bounding box center [1179, 204] width 13 height 13
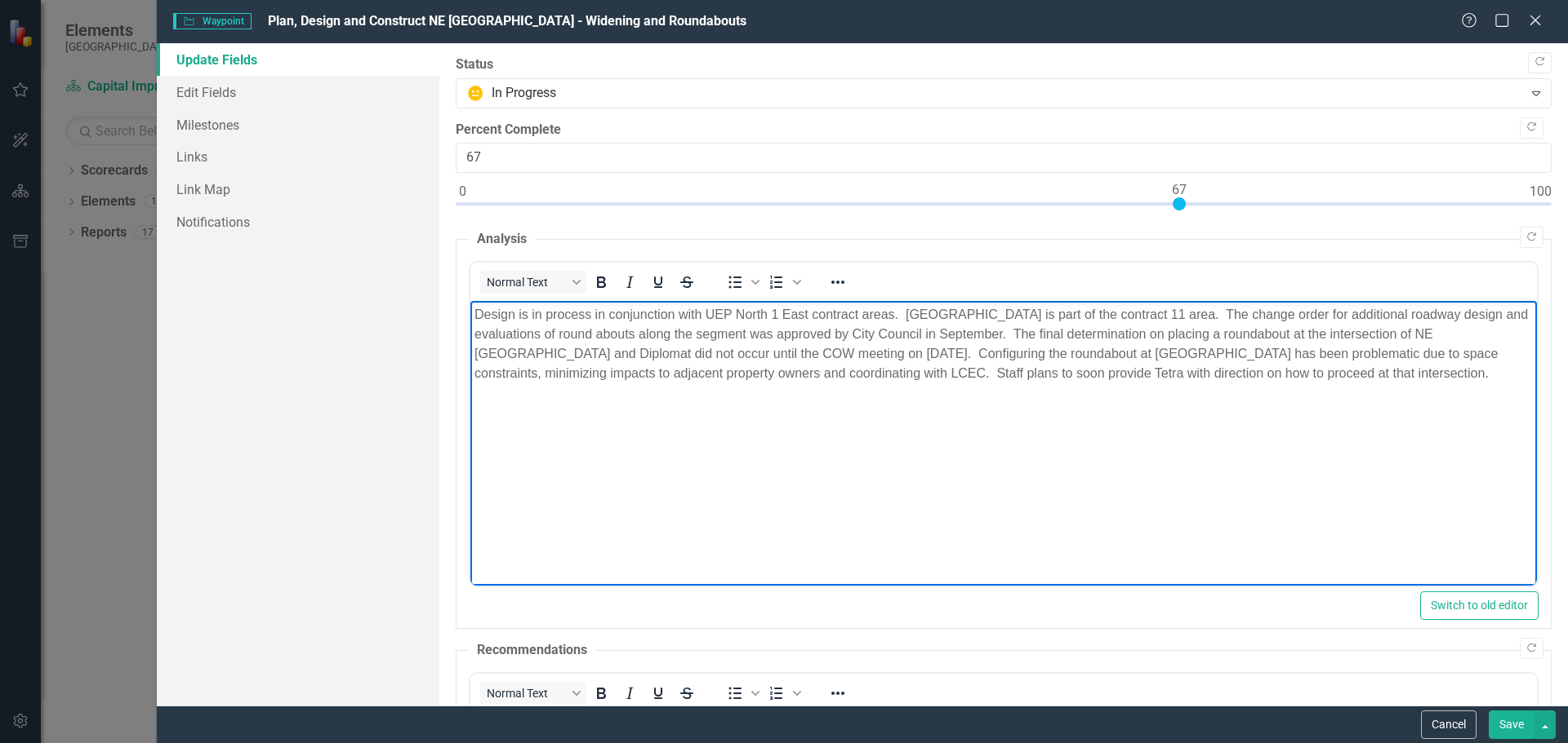
click at [803, 372] on p "Design is in process in conjunction with UEP North 1 East contract areas. [GEOG…" at bounding box center [1002, 344] width 1058 height 79
click at [1284, 376] on p "Design is in process in conjunction with UEP North 1 East contract areas. [GEOG…" at bounding box center [1002, 344] width 1058 height 79
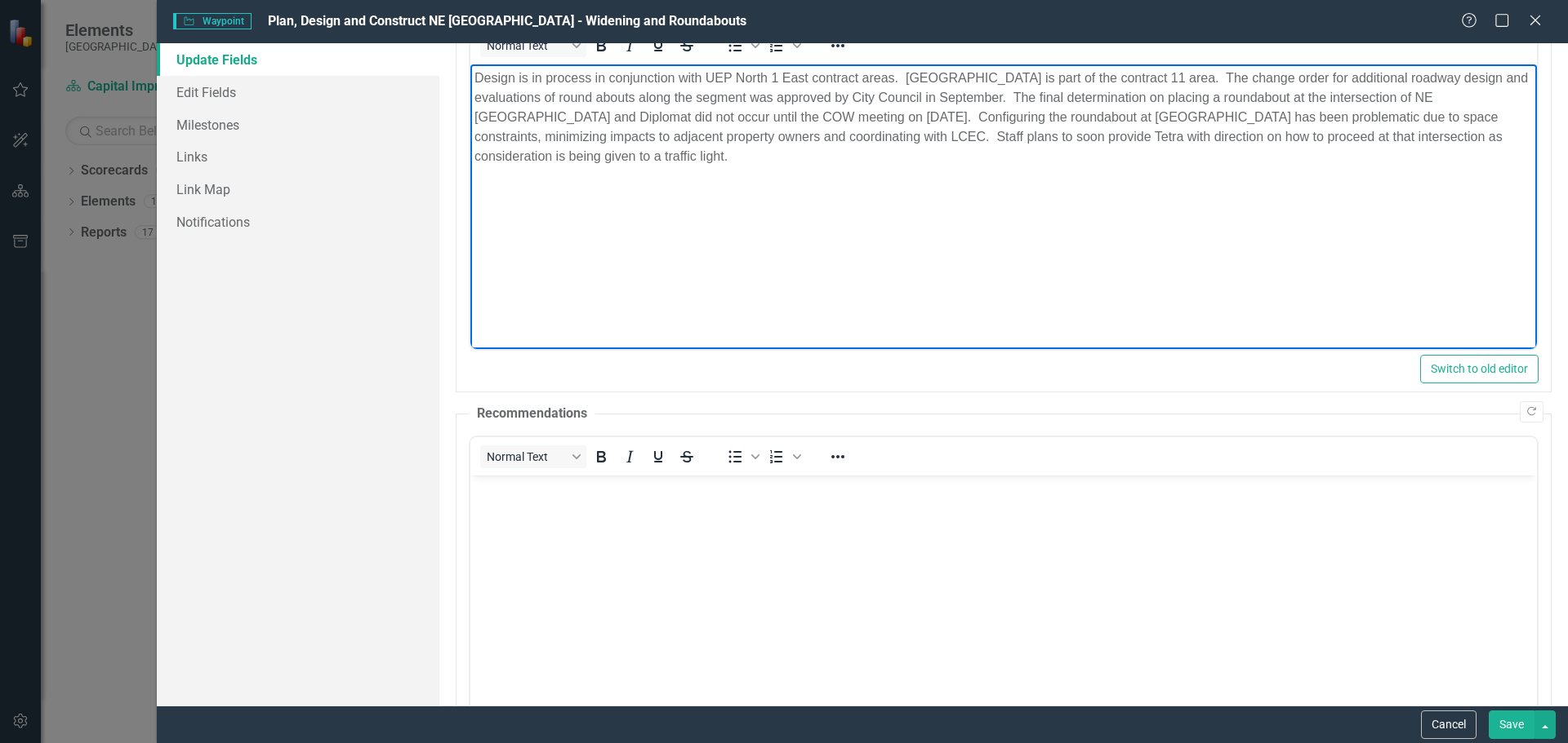
scroll to position [245, 0]
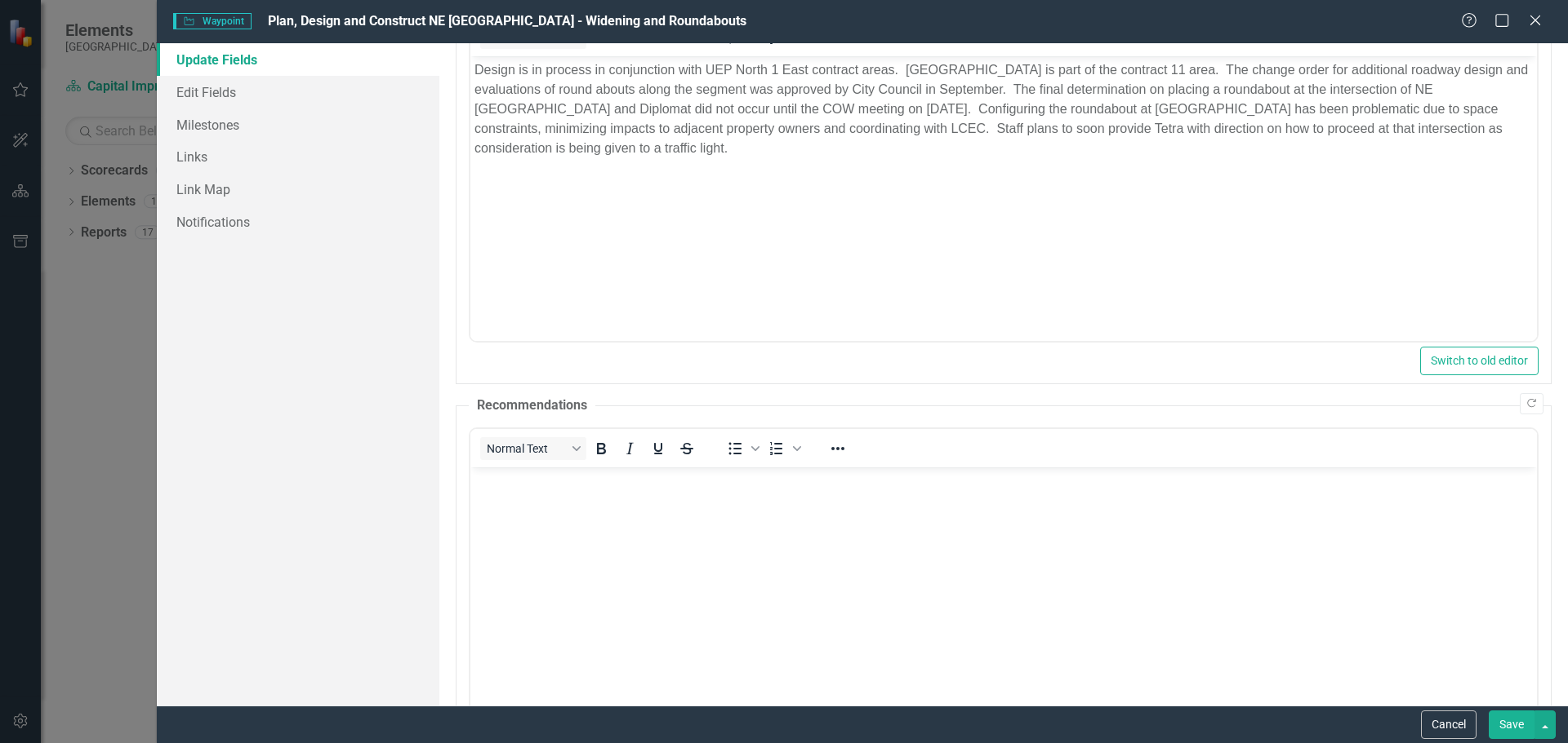
click at [1514, 725] on button "Save" at bounding box center [1512, 725] width 46 height 29
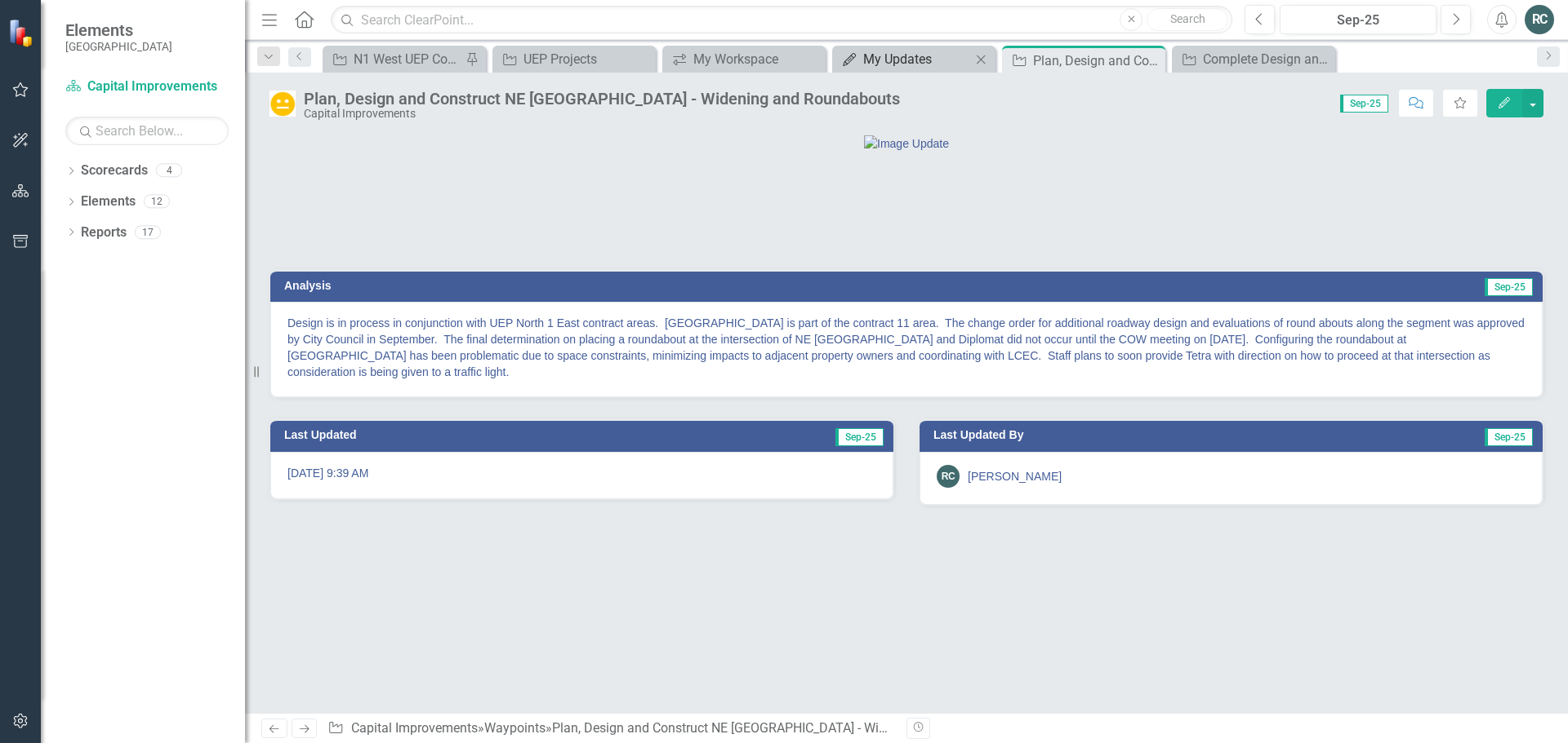
click at [933, 52] on div "My Updates" at bounding box center [917, 59] width 108 height 20
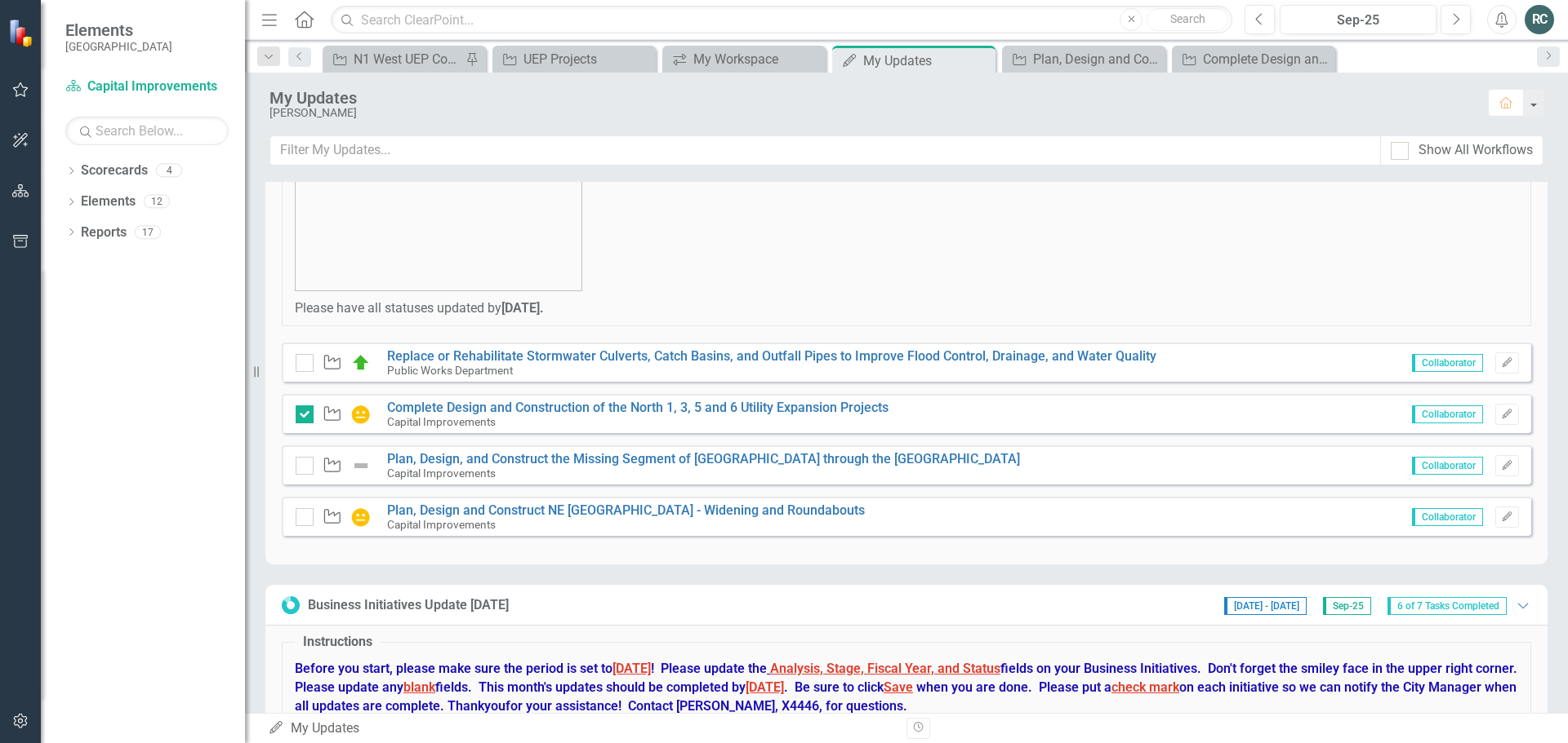
scroll to position [326, 0]
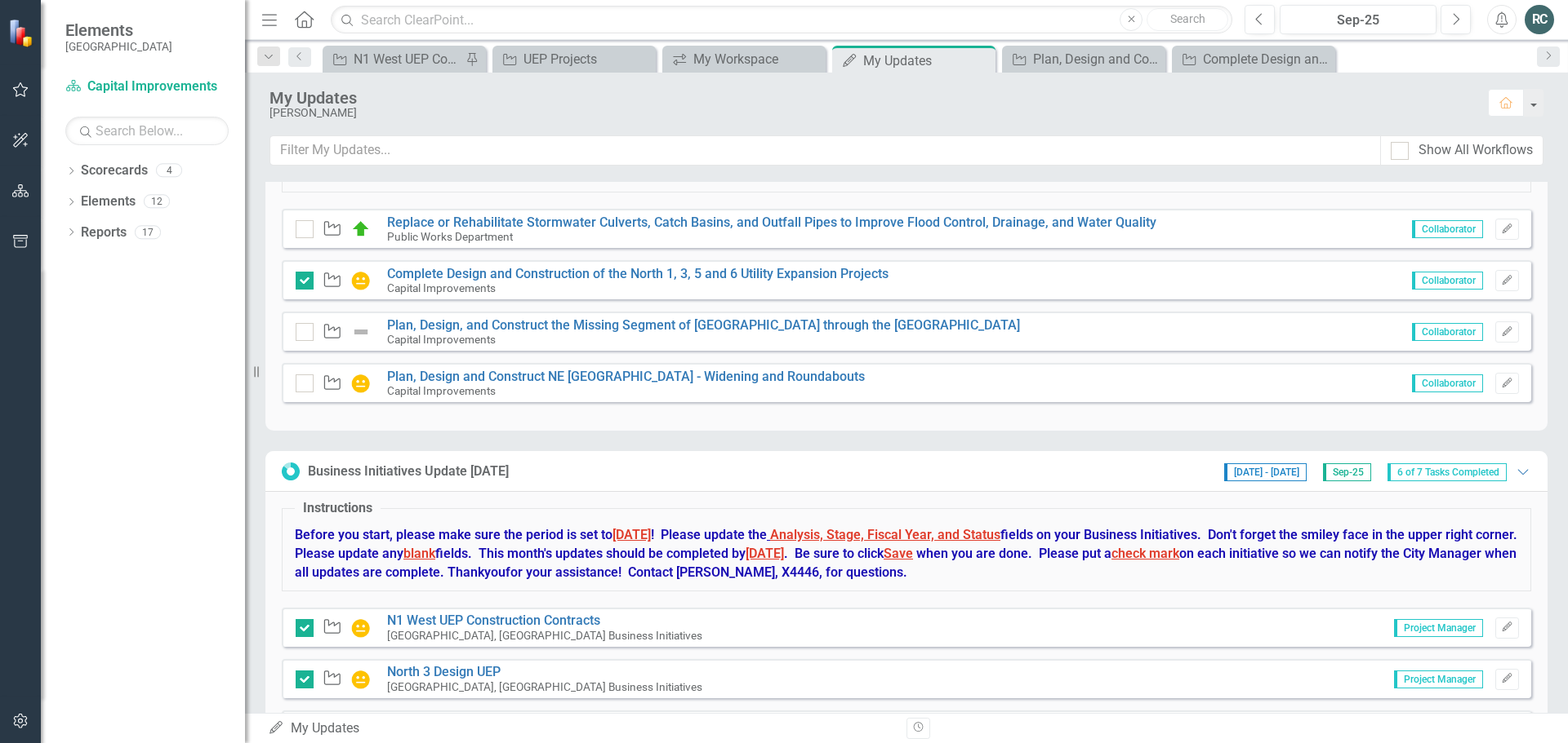
click at [295, 386] on div "Waypoint Plan, Design and Construct NE 24th Avenue - Widening and Roundabouts C…" at bounding box center [906, 383] width 1249 height 39
click at [301, 385] on input "checkbox" at bounding box center [300, 380] width 11 height 11
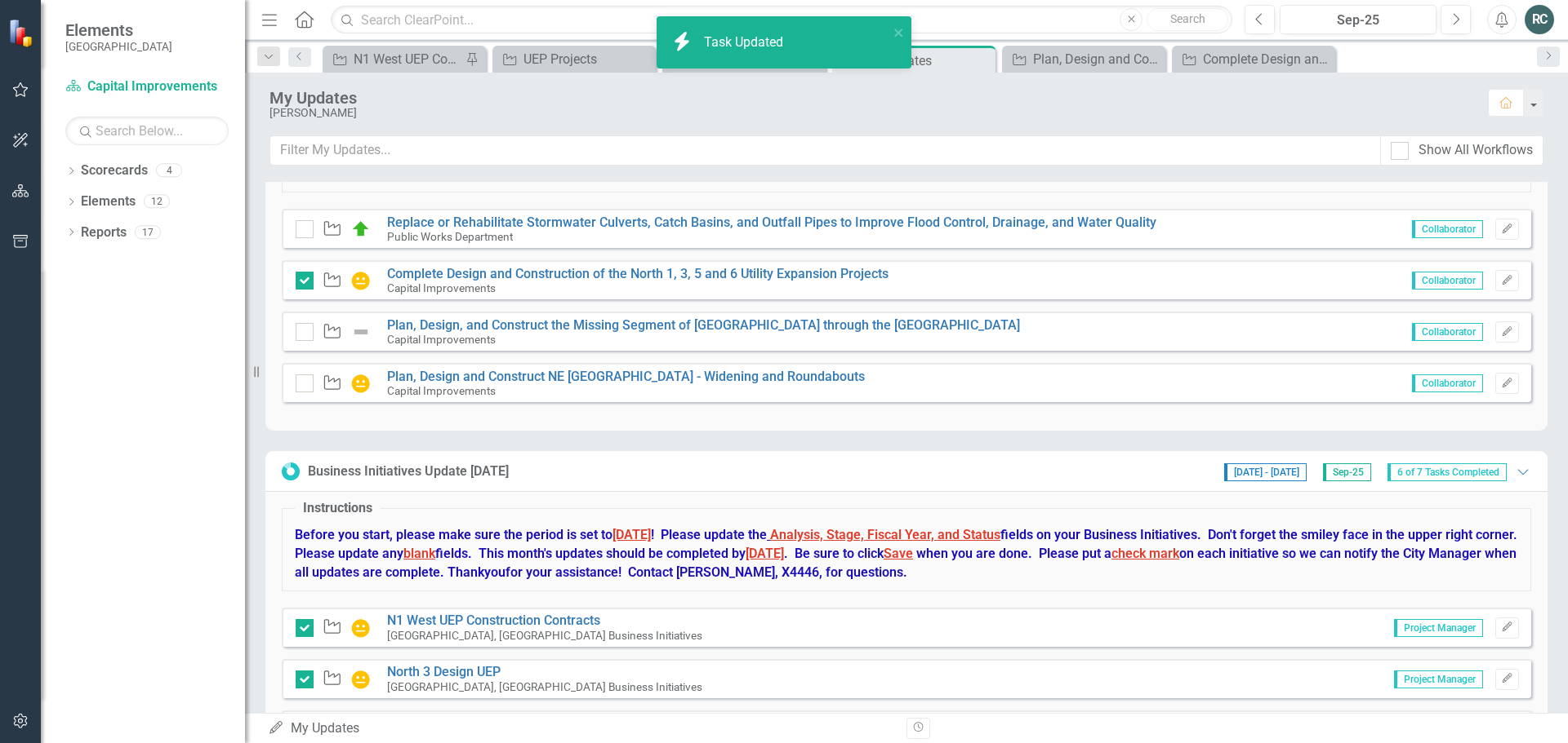
checkbox input "true"
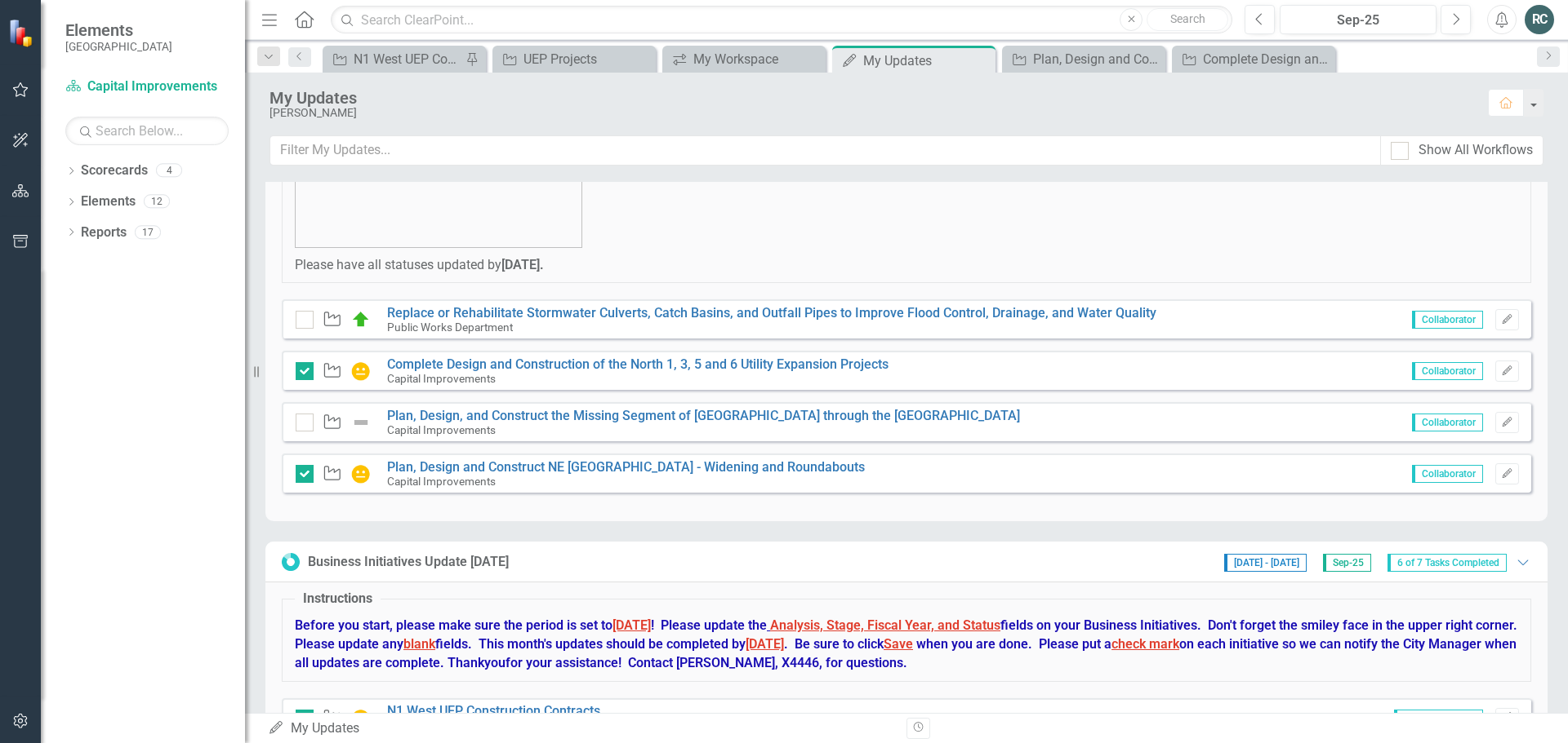
scroll to position [163, 0]
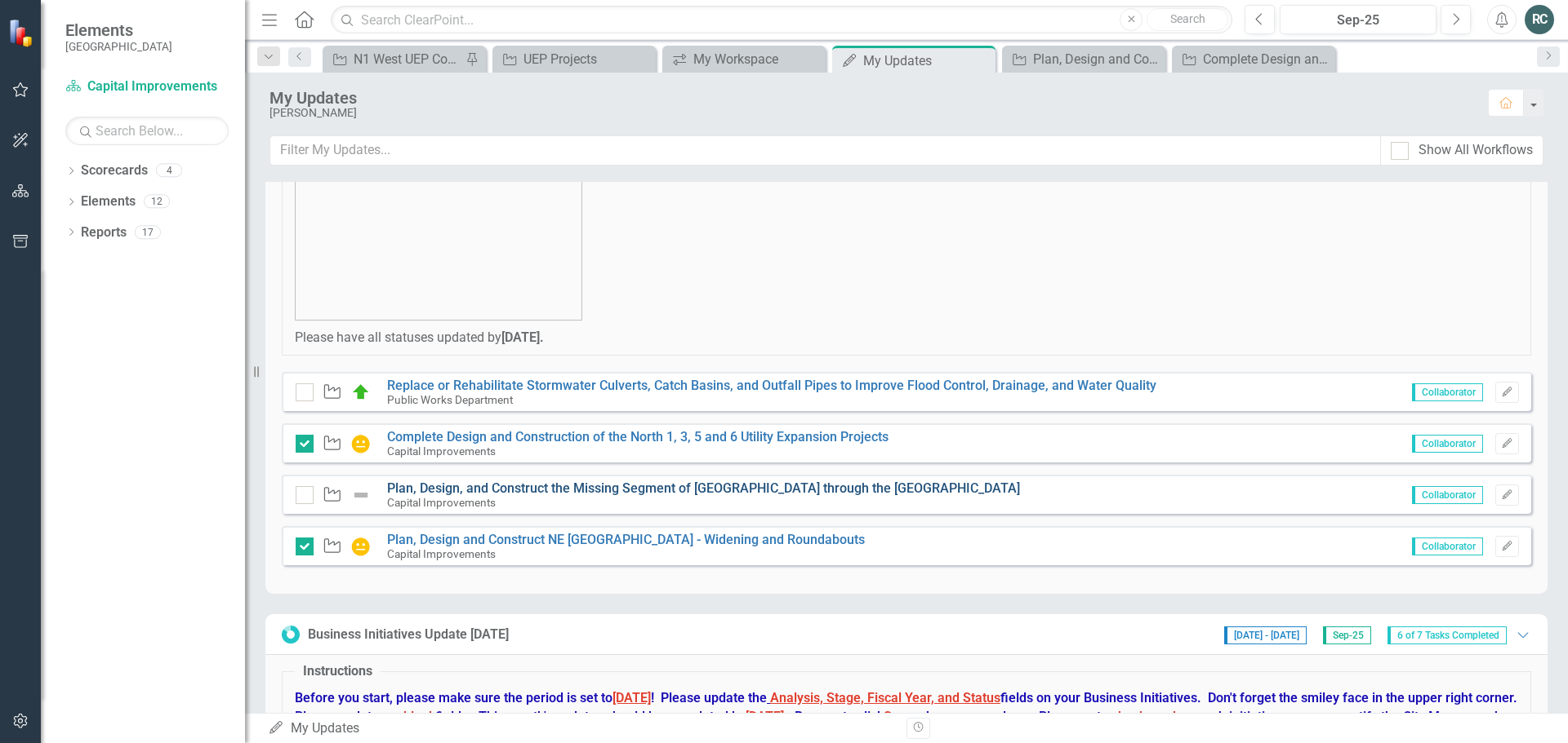
click at [747, 487] on link "Plan, Design, and Construct the Missing Segment of [GEOGRAPHIC_DATA] through th…" at bounding box center [703, 488] width 633 height 16
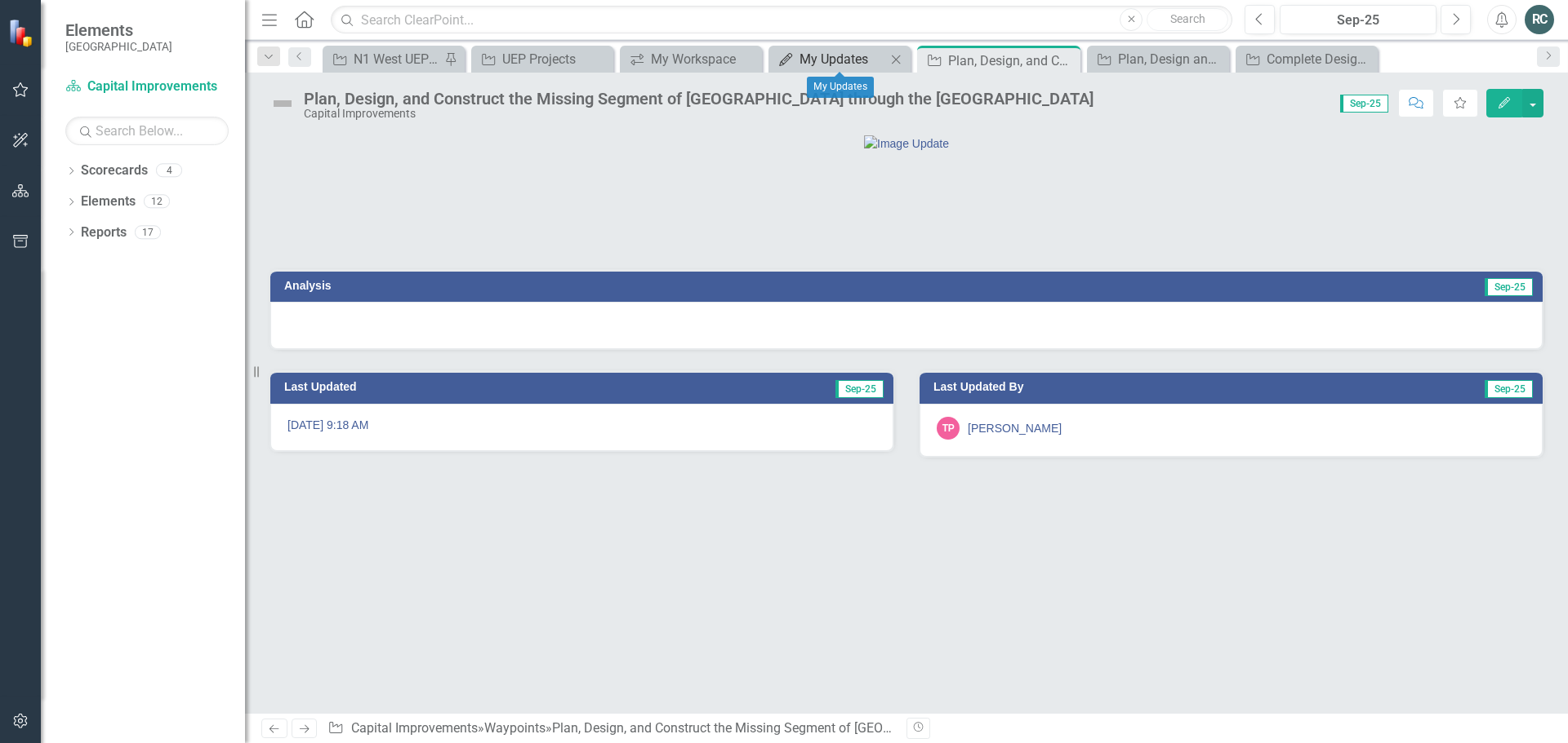
click at [819, 56] on div "My Updates" at bounding box center [843, 59] width 87 height 20
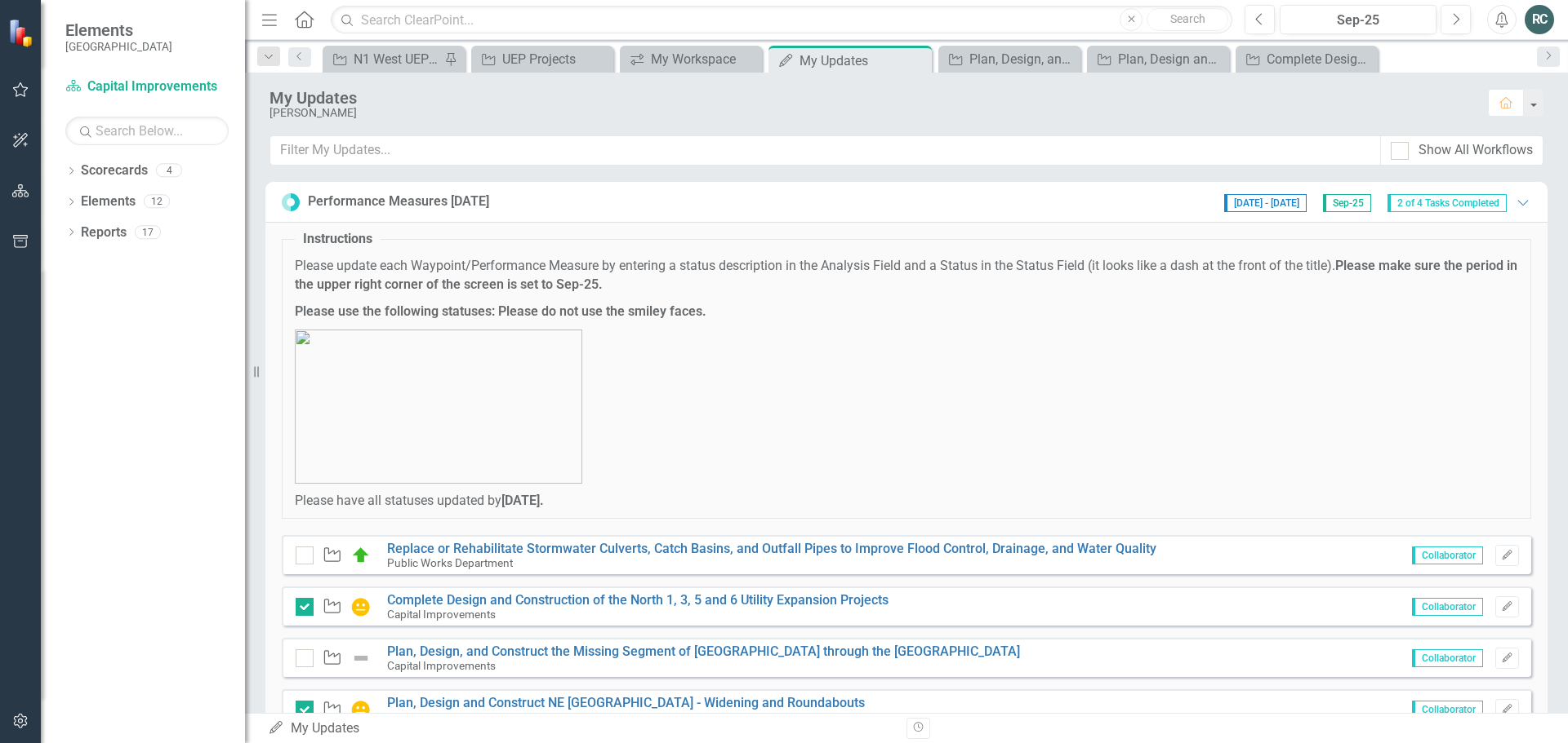
scroll to position [163, 0]
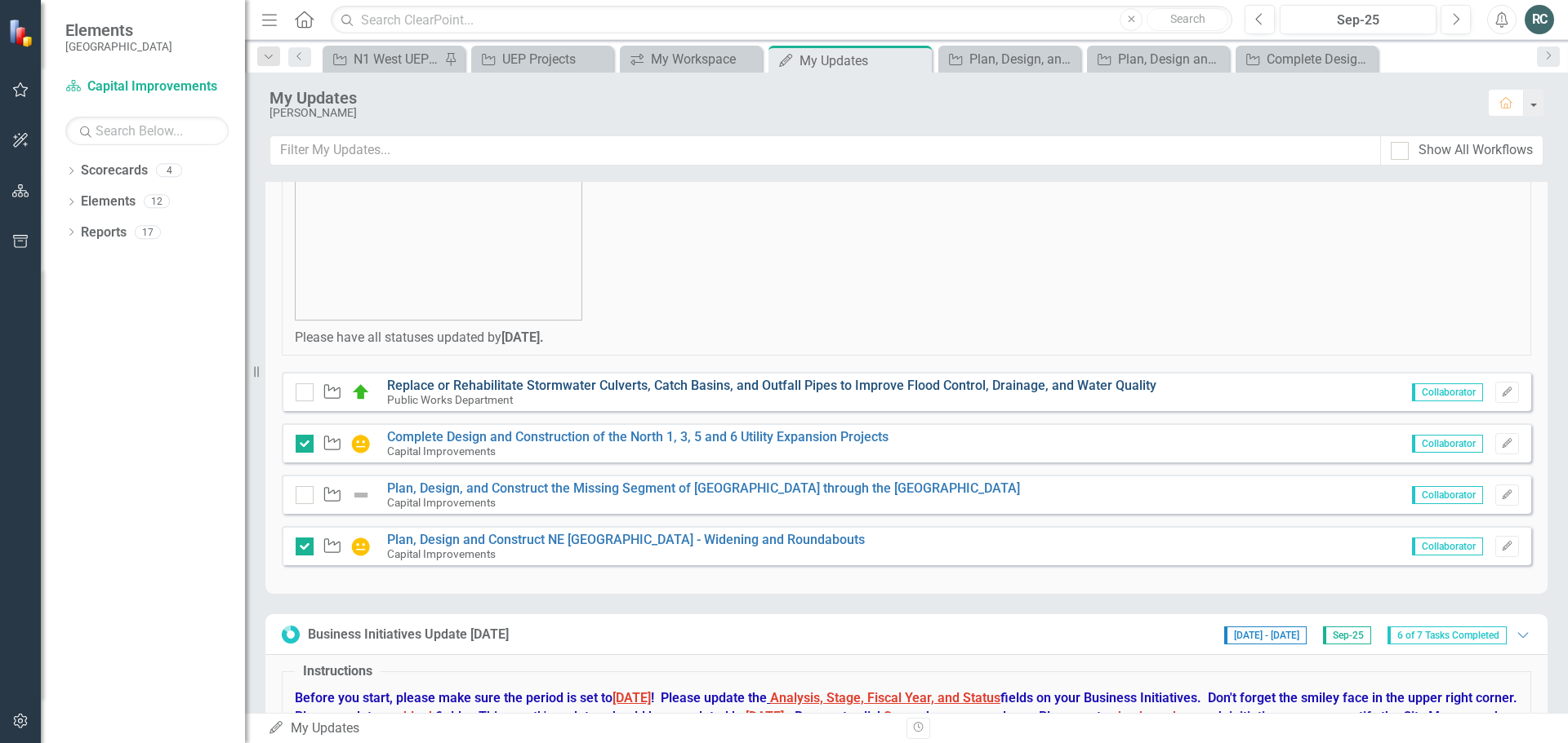
click at [670, 387] on link "Replace or Rehabilitate Stormwater Culverts, Catch Basins, and Outfall Pipes to…" at bounding box center [771, 385] width 769 height 16
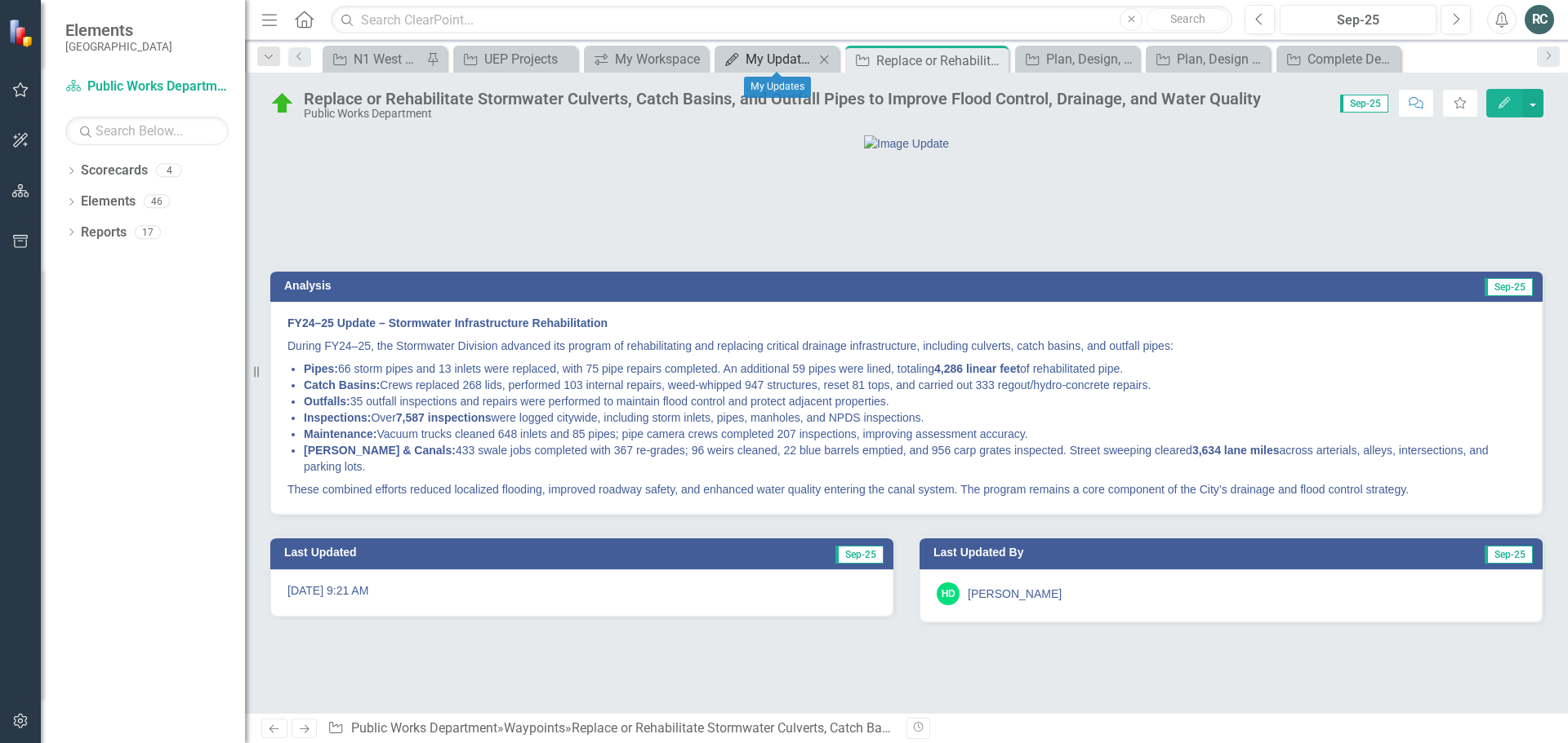
click at [802, 65] on div "My Updates" at bounding box center [779, 59] width 69 height 20
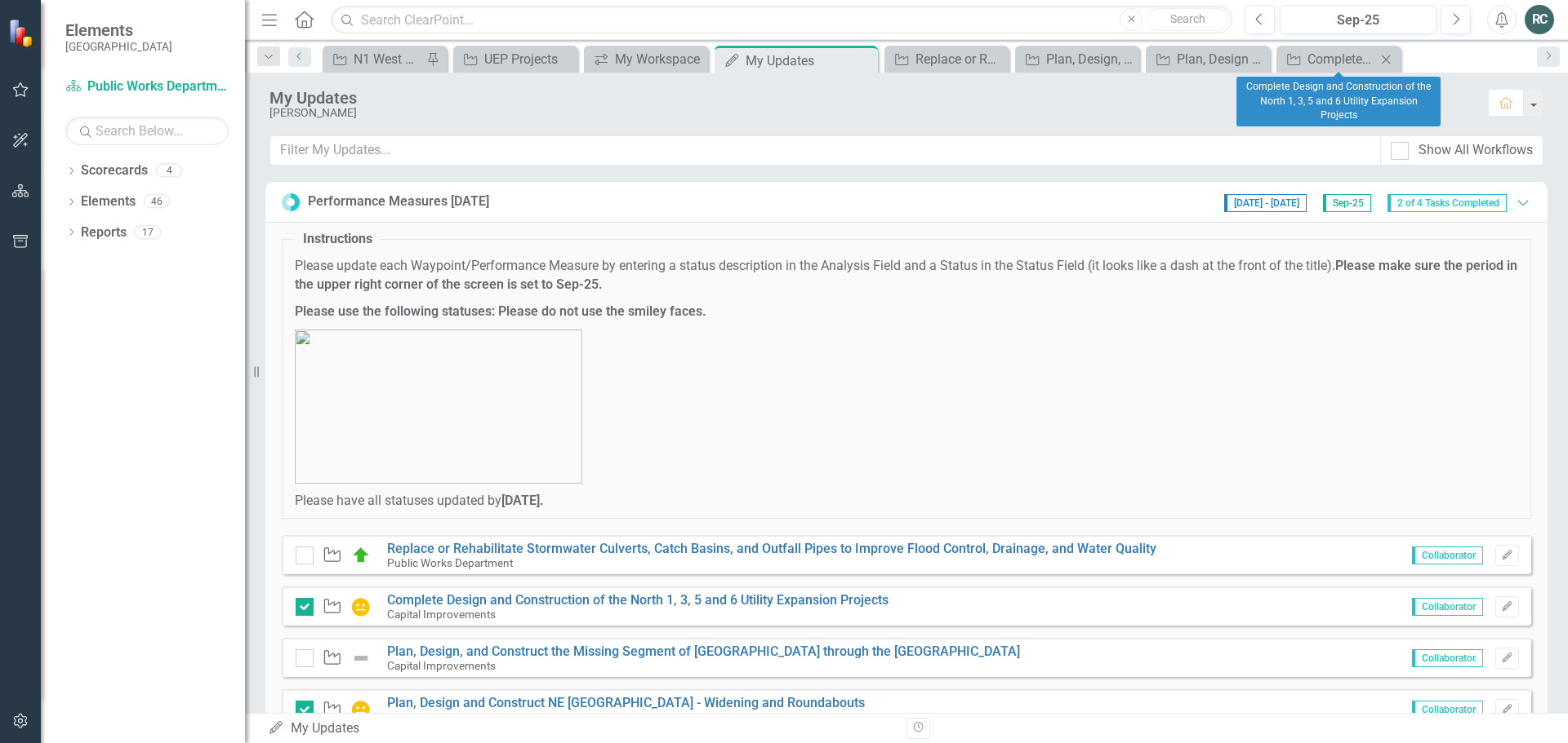
click at [1387, 58] on icon at bounding box center [1385, 59] width 9 height 9
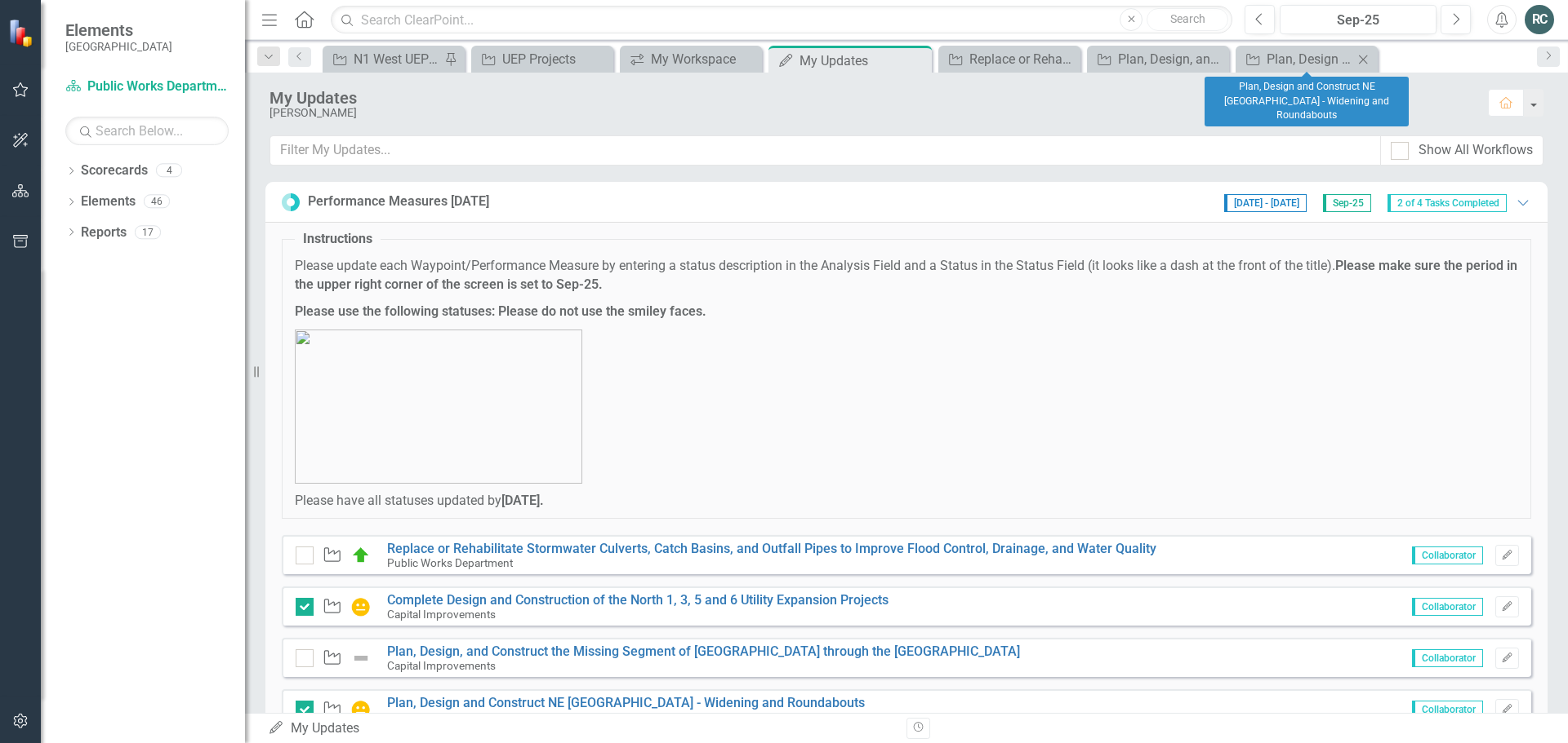
click at [1361, 55] on icon "Close" at bounding box center [1362, 60] width 16 height 13
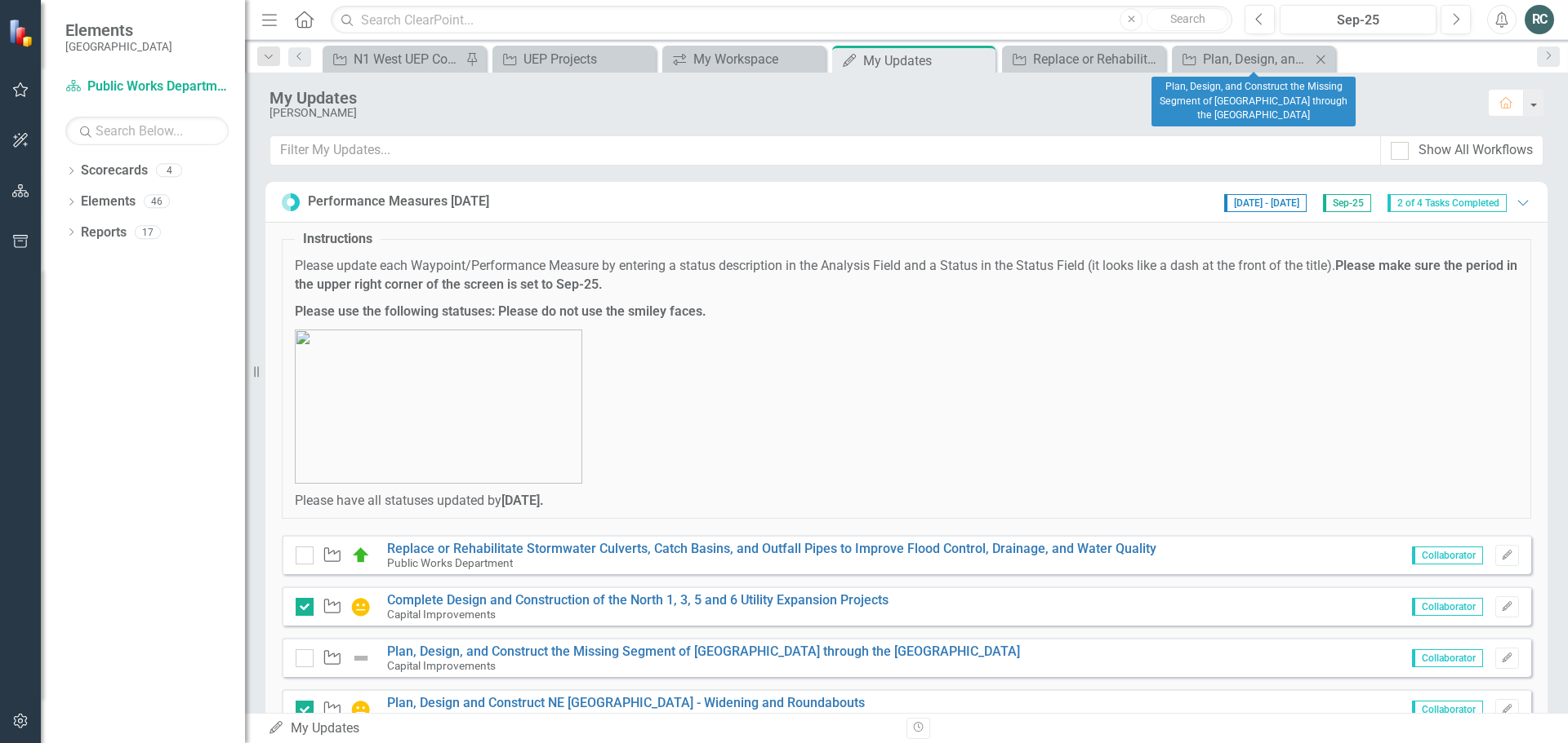
click at [1330, 54] on div "Close" at bounding box center [1320, 59] width 20 height 20
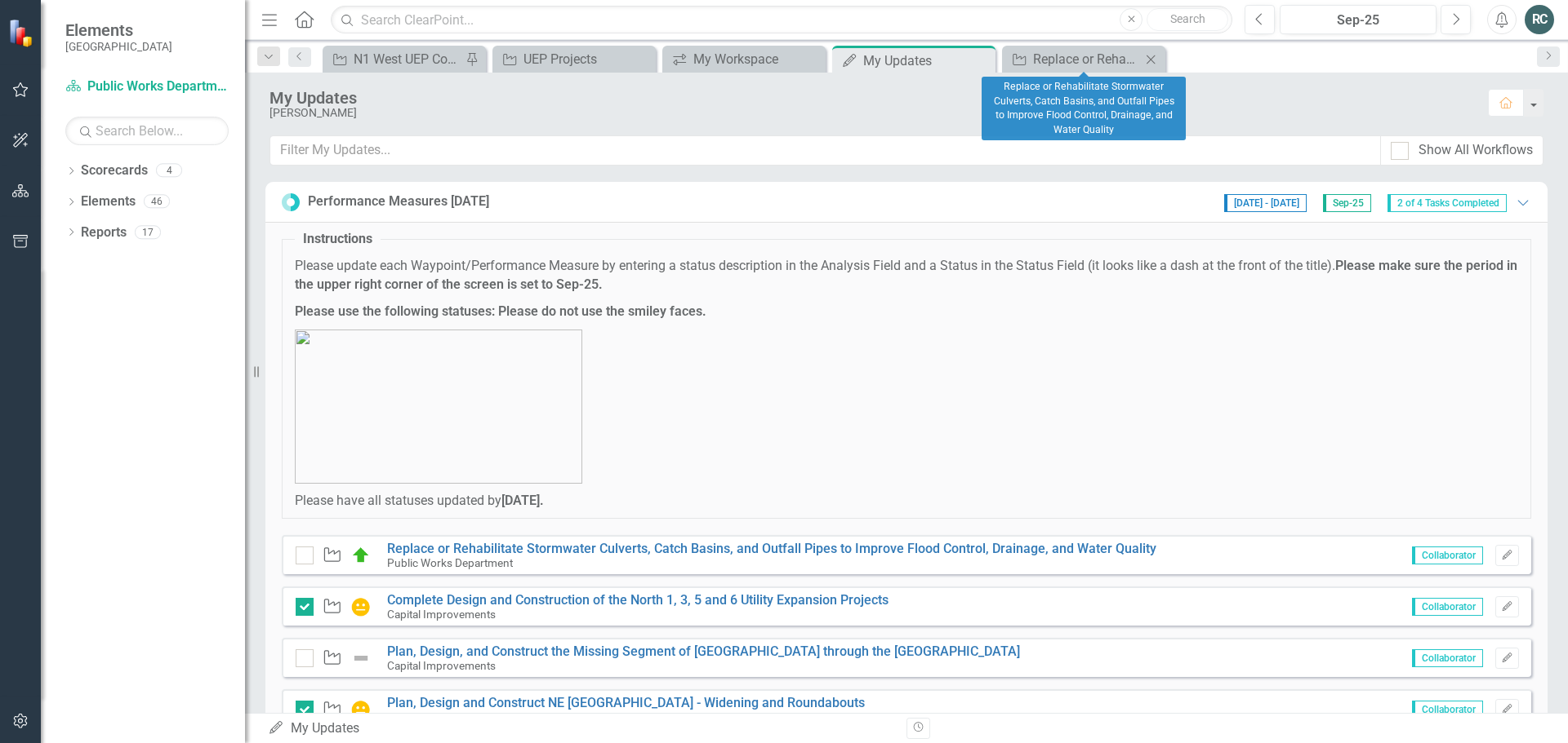
click at [1153, 58] on icon "Close" at bounding box center [1150, 60] width 16 height 13
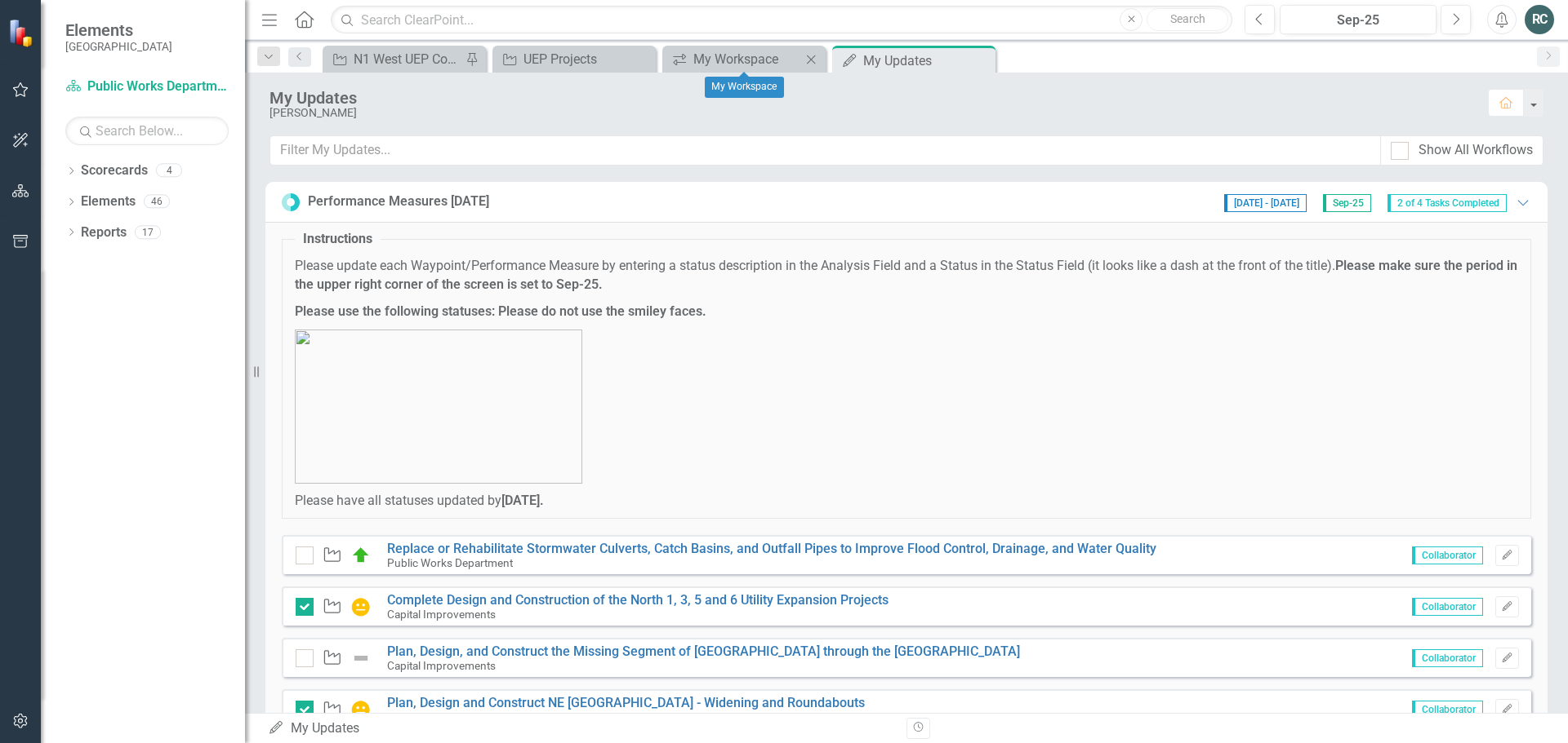
click at [813, 60] on icon "Close" at bounding box center [811, 60] width 16 height 13
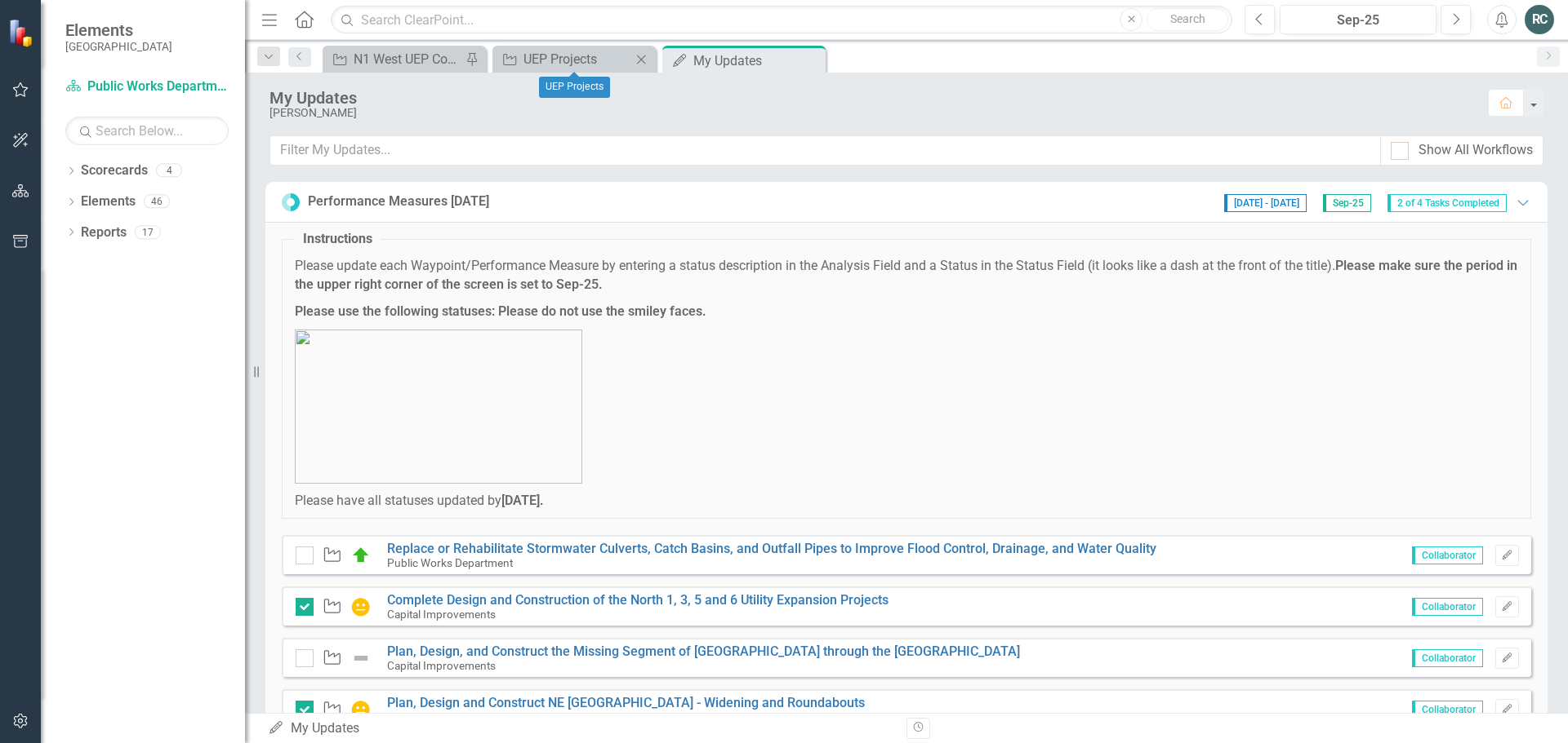
click at [637, 59] on icon "Close" at bounding box center [641, 60] width 16 height 13
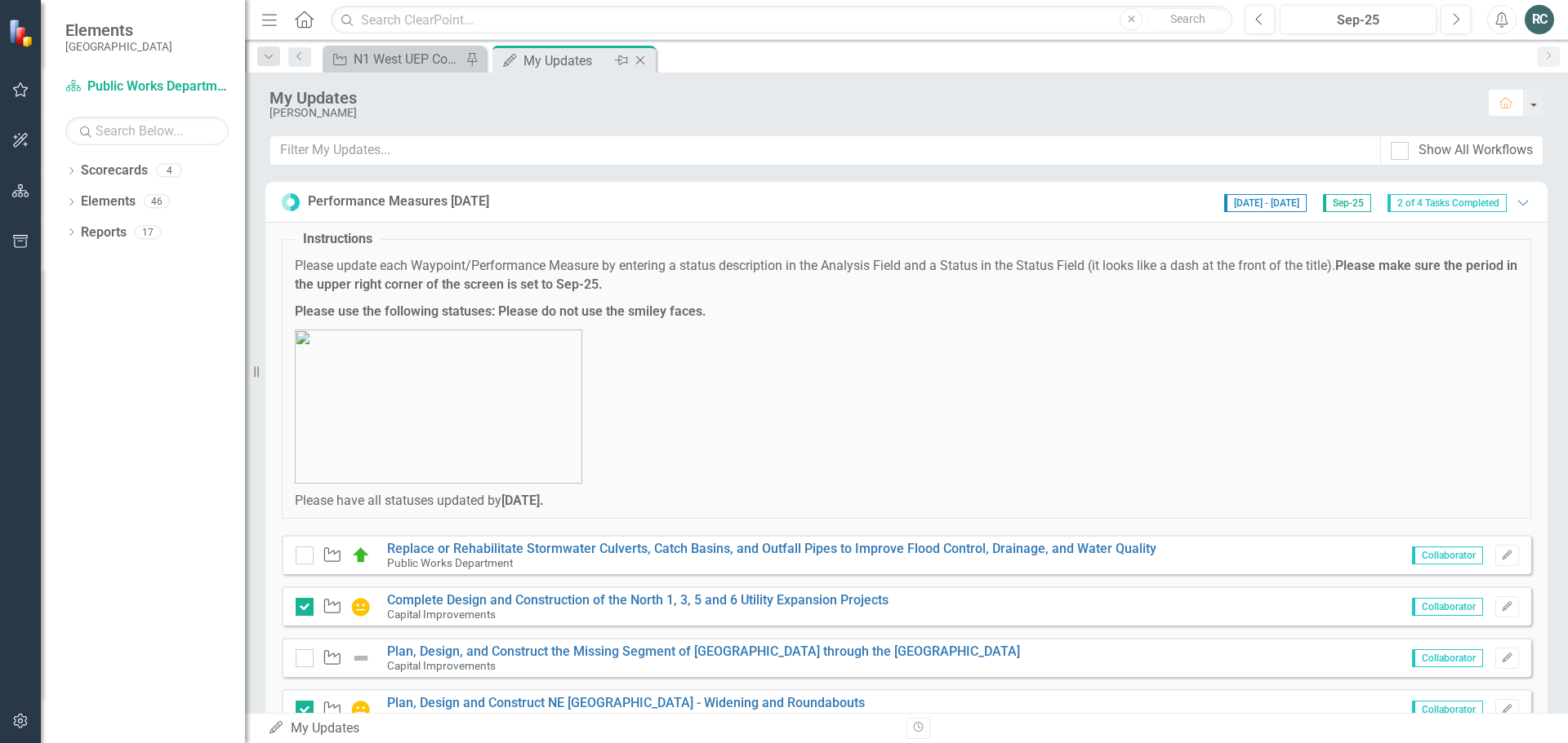
click at [644, 59] on icon "Close" at bounding box center [640, 61] width 16 height 13
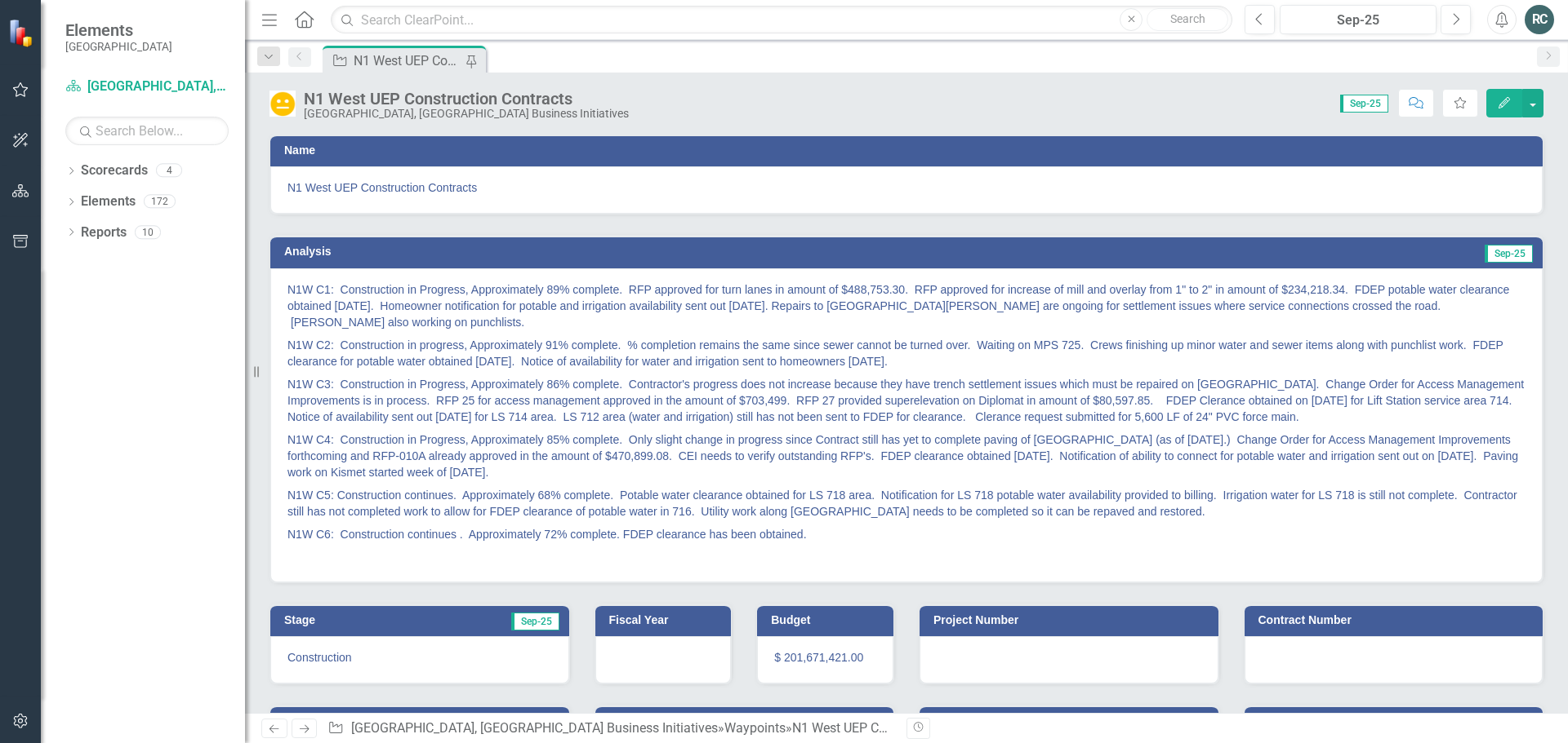
click at [1543, 25] on div "RC" at bounding box center [1539, 20] width 29 height 29
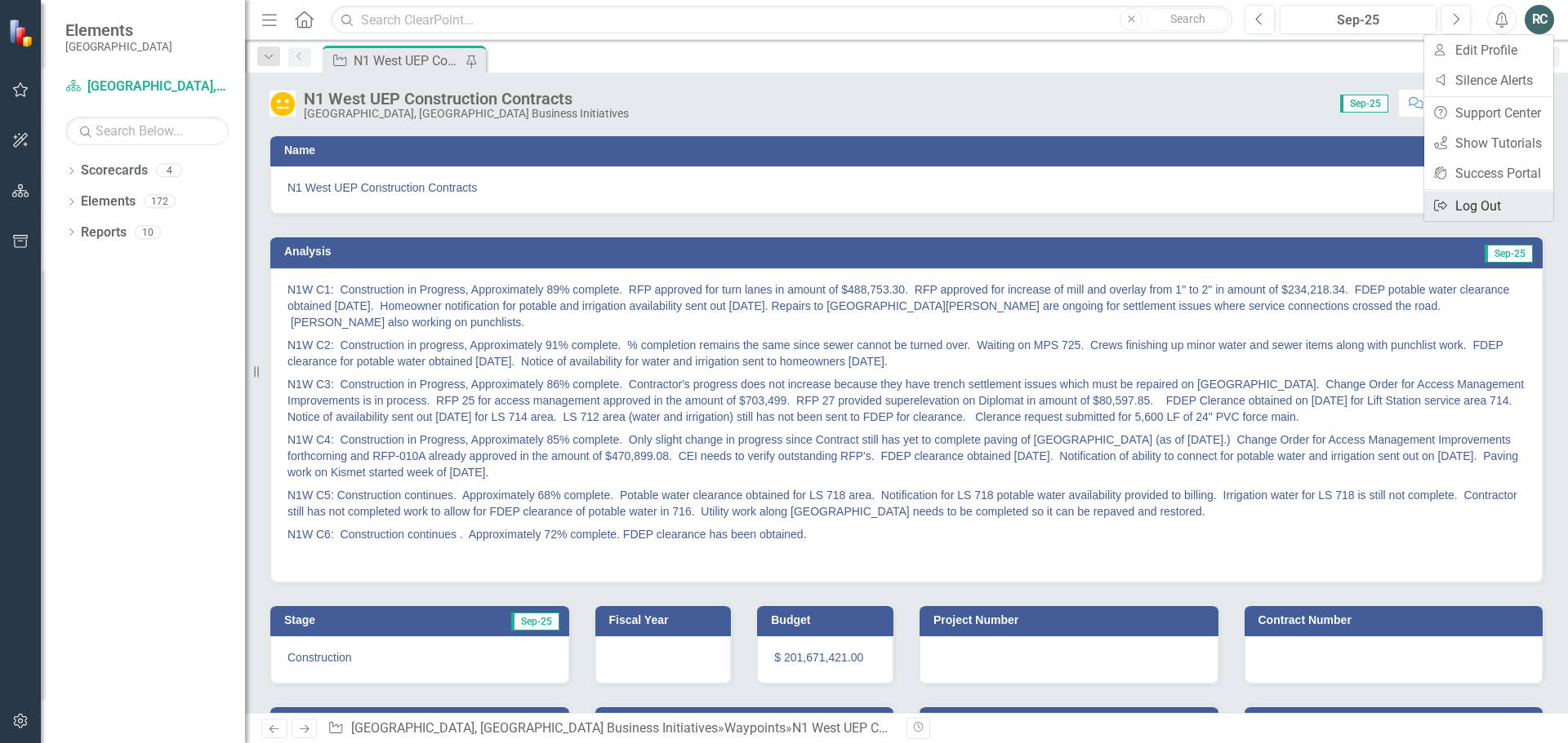
click at [1487, 200] on link "Logout Log Out" at bounding box center [1489, 205] width 129 height 30
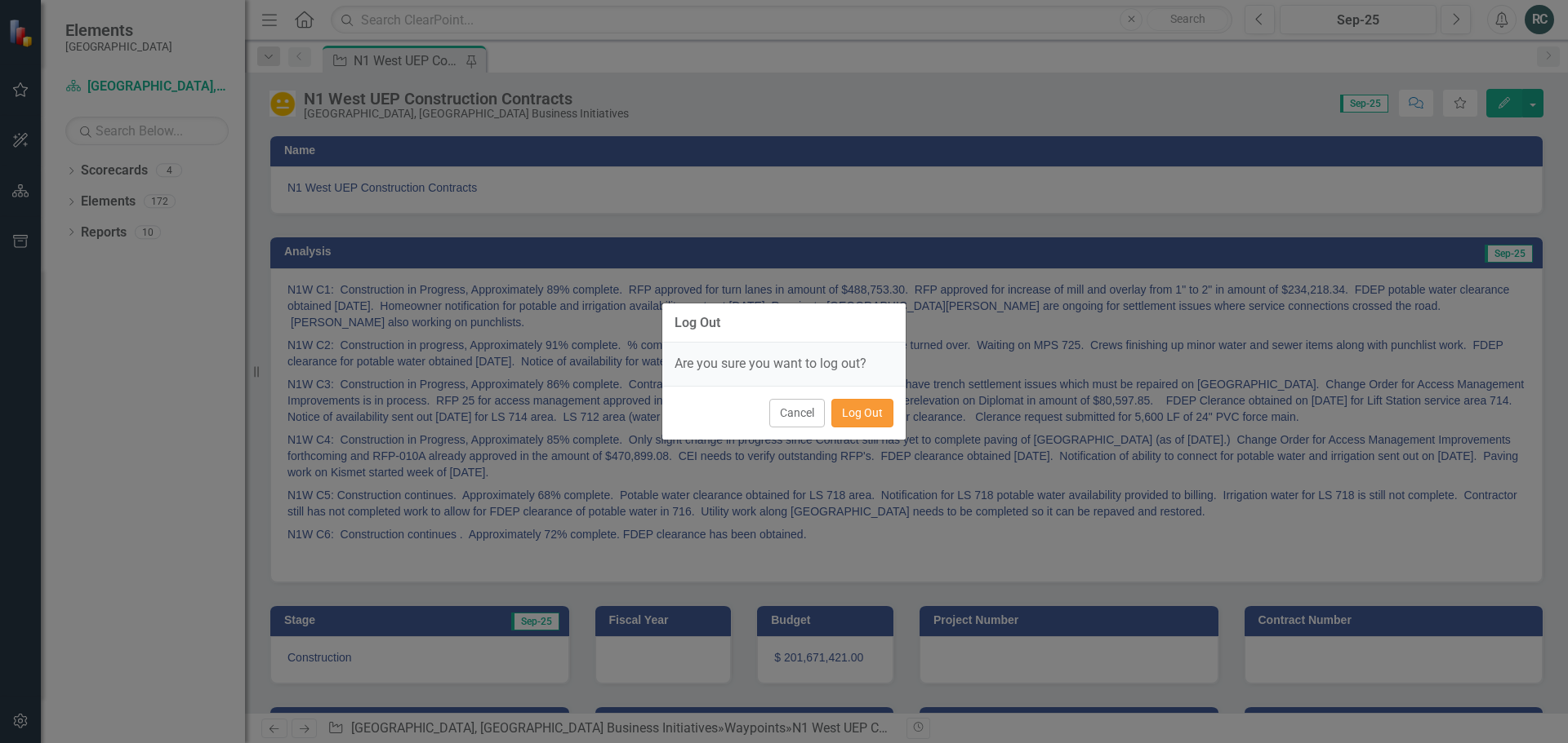
click at [853, 415] on button "Log Out" at bounding box center [862, 413] width 62 height 29
